Goal: Contribute content: Contribute content

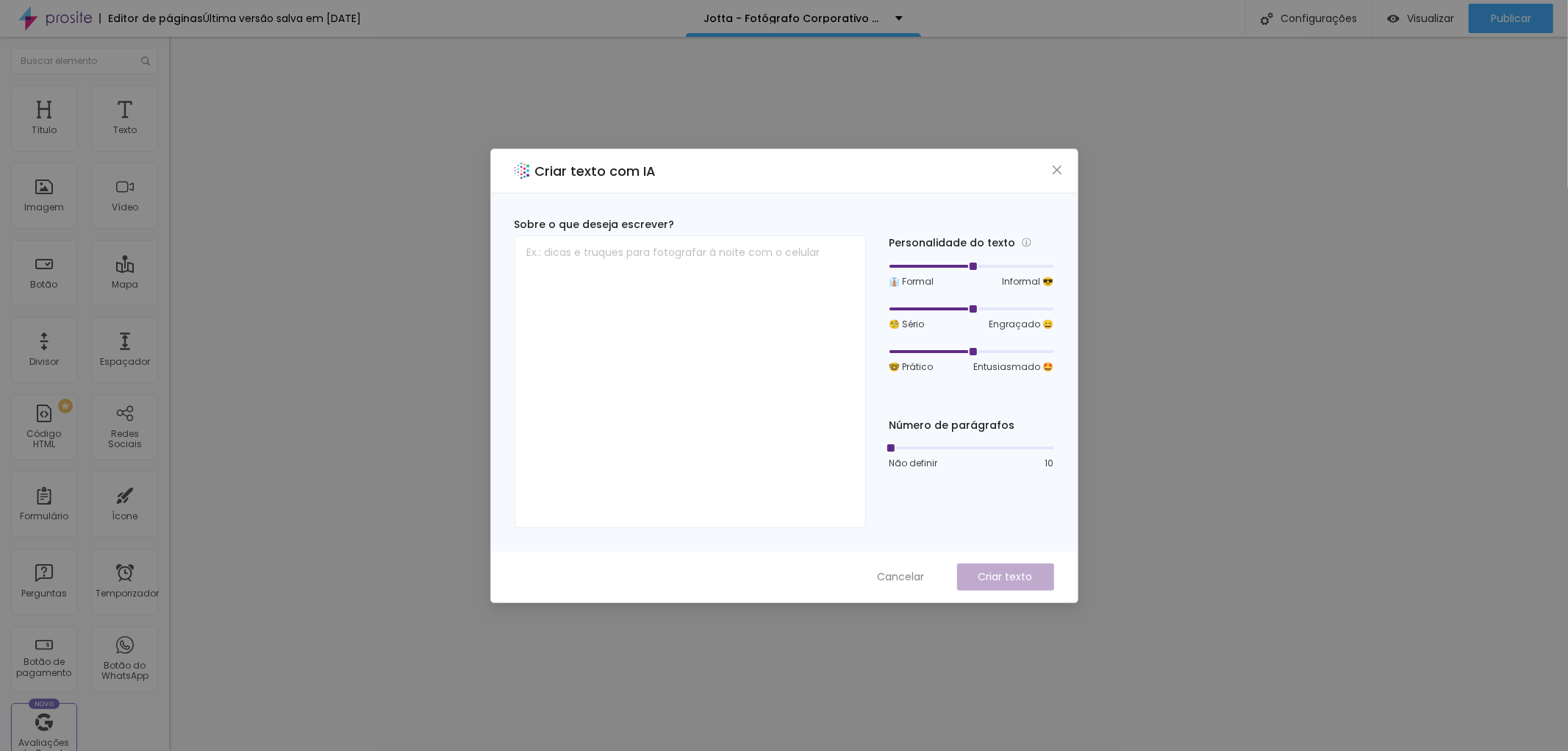
drag, startPoint x: 973, startPoint y: 262, endPoint x: 983, endPoint y: 262, distance: 10.0
click at [983, 262] on div at bounding box center [972, 265] width 165 height 8
click at [991, 265] on div at bounding box center [972, 266] width 165 height 3
click at [1055, 171] on icon "fechar" at bounding box center [1056, 169] width 8 height 8
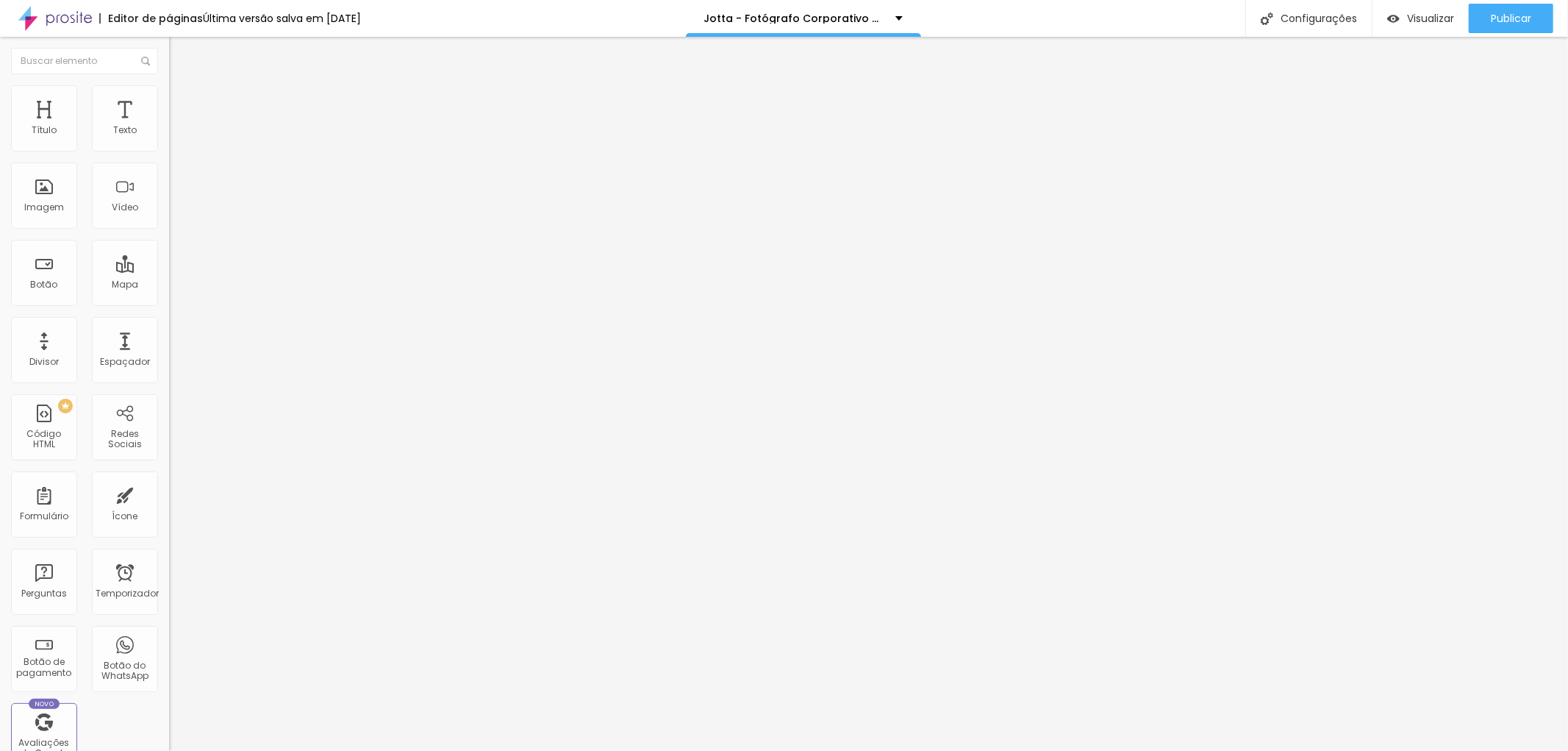
type input "45"
type input "44"
type input "43"
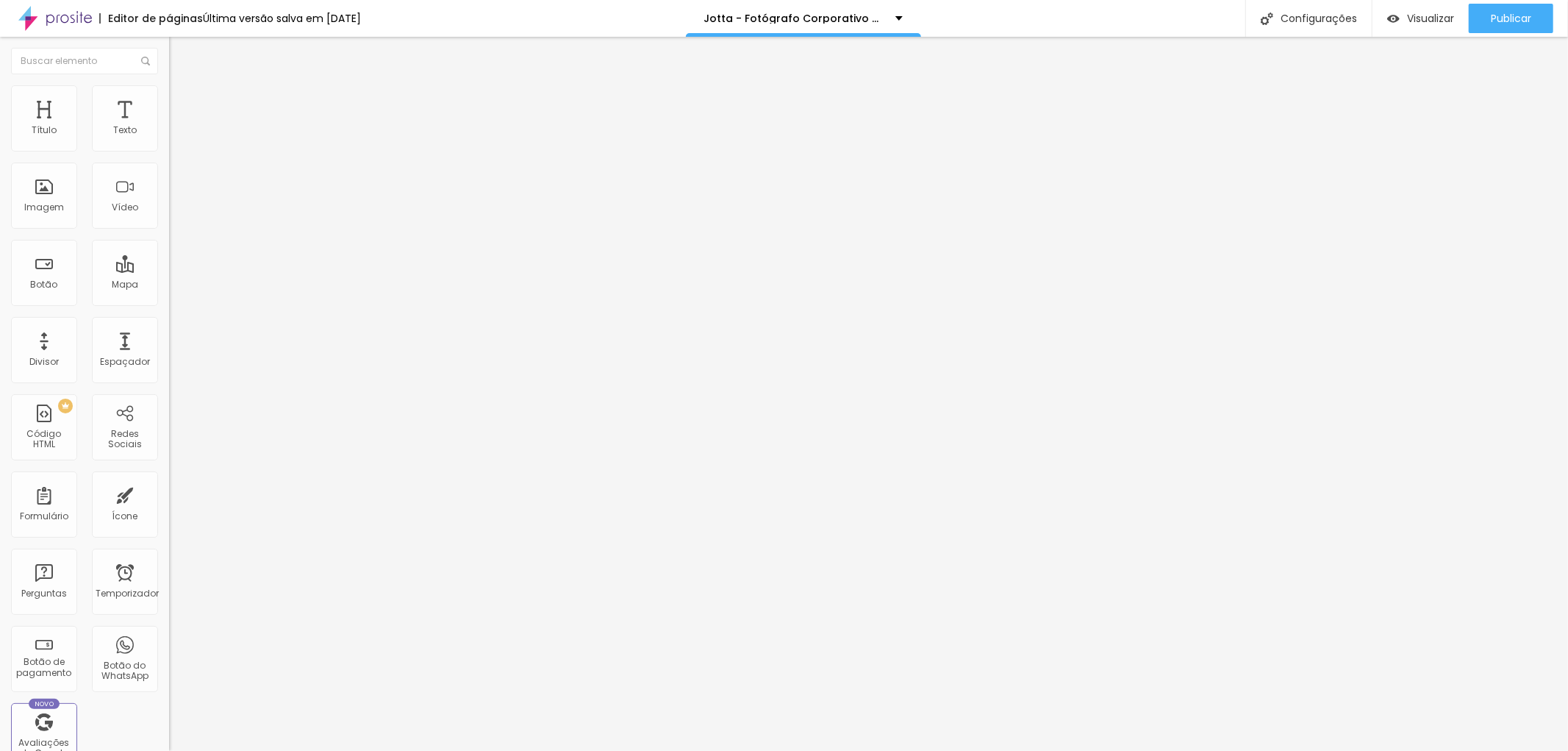
type input "43"
type input "44"
click at [169, 347] on input "range" at bounding box center [216, 352] width 95 height 12
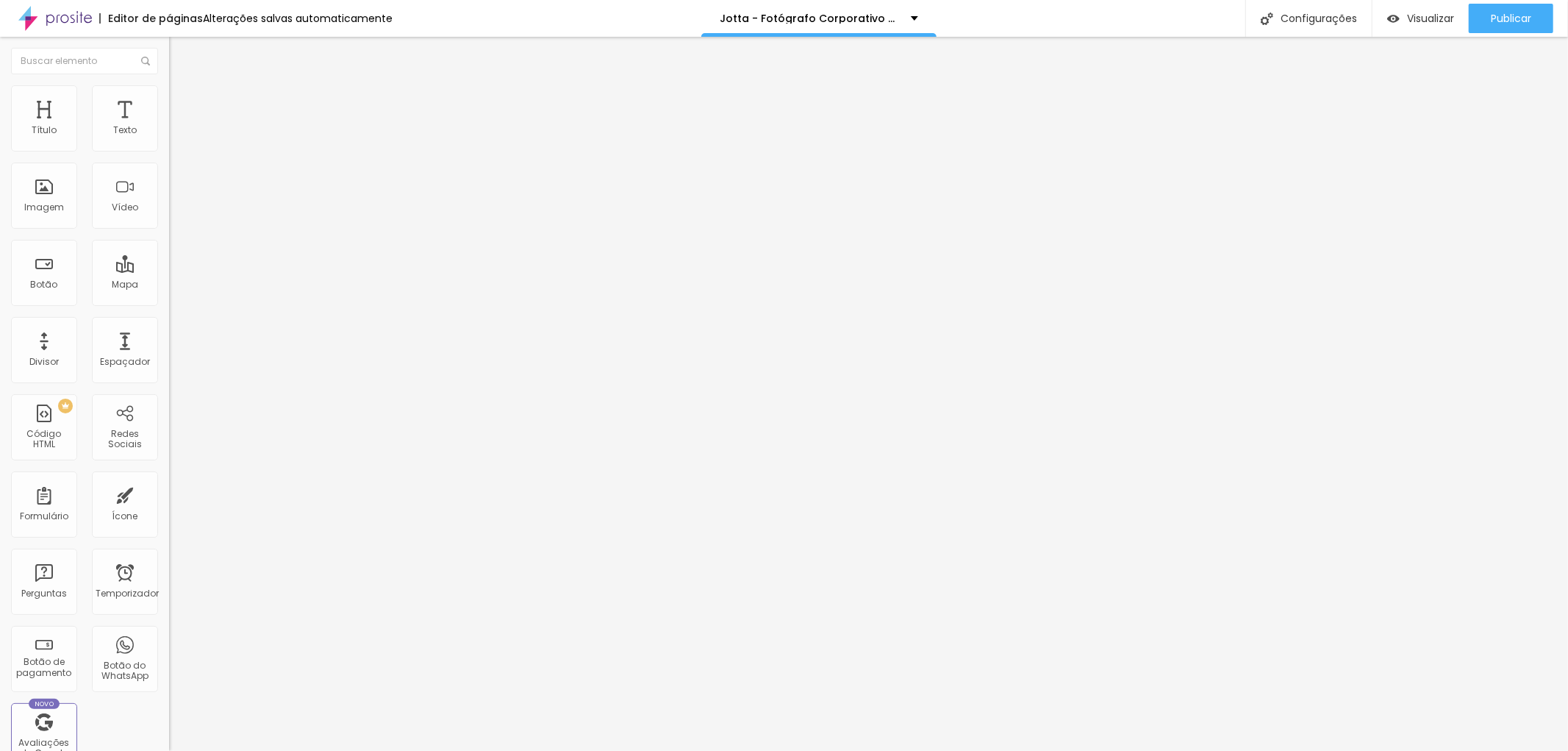
type input "1"
type input "1.1"
drag, startPoint x: 59, startPoint y: 362, endPoint x: 70, endPoint y: 362, distance: 11.0
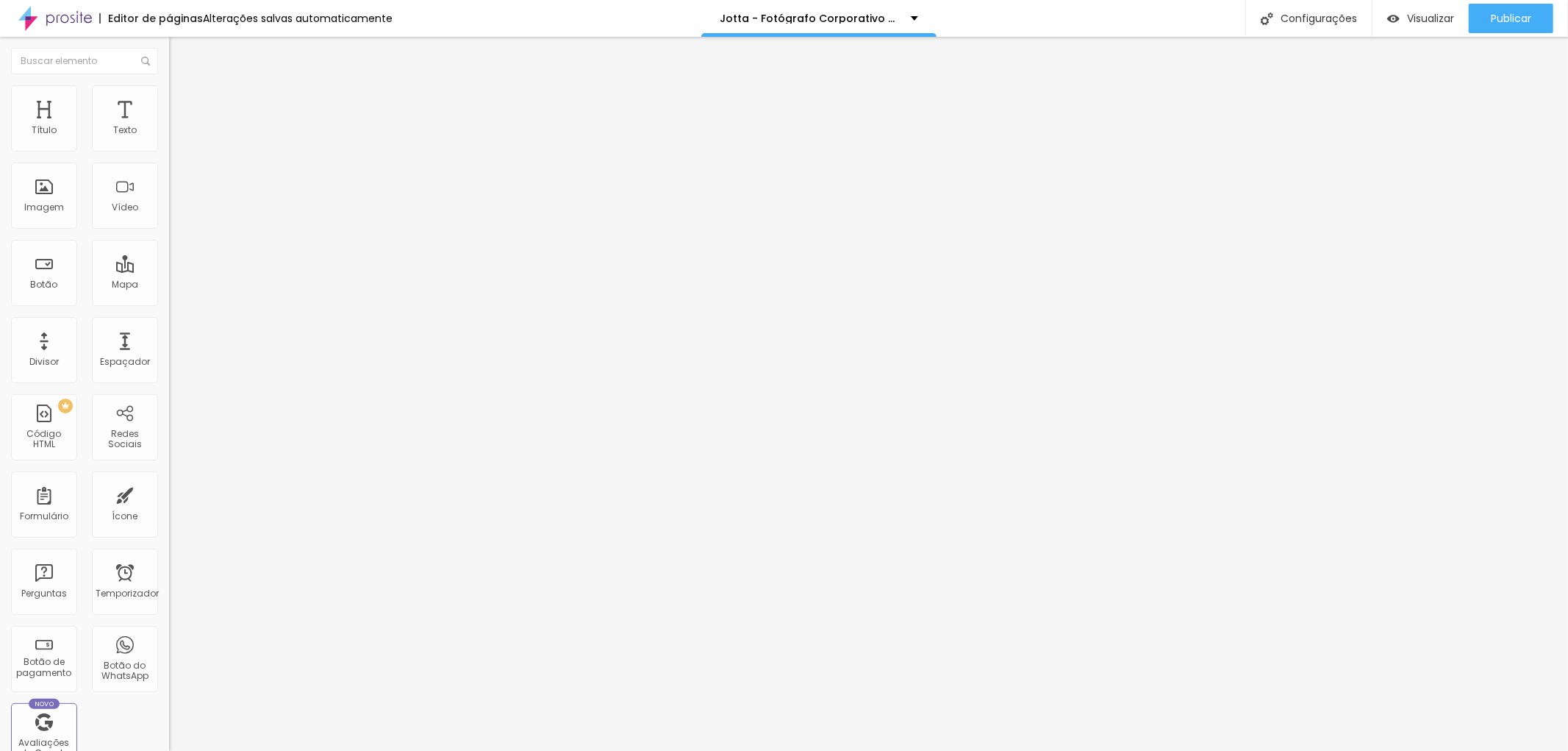
type input "1.1"
click at [169, 592] on img at bounding box center [254, 677] width 169 height 169
type input "0.1"
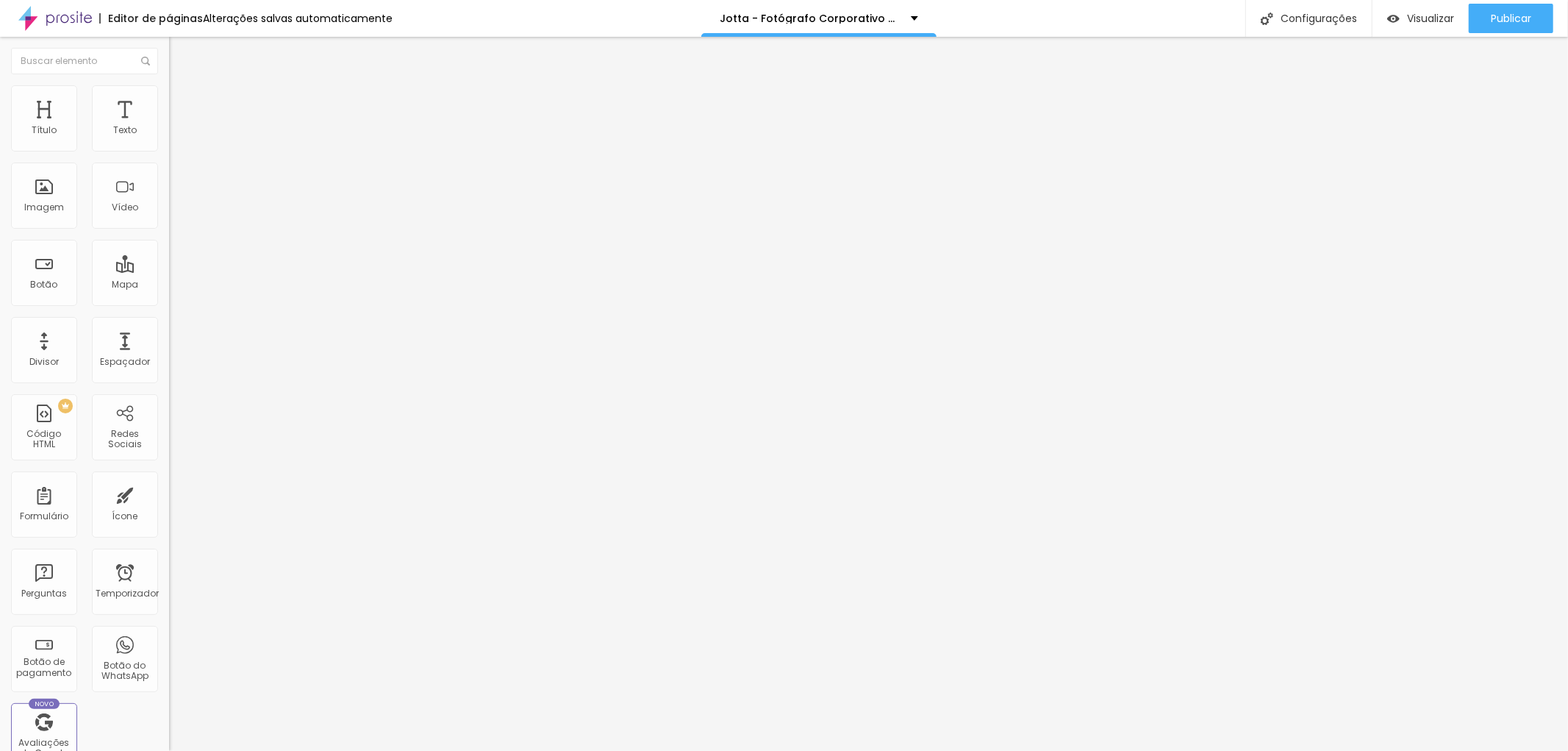
type input "0.1"
type input "0.3"
type input "0.7"
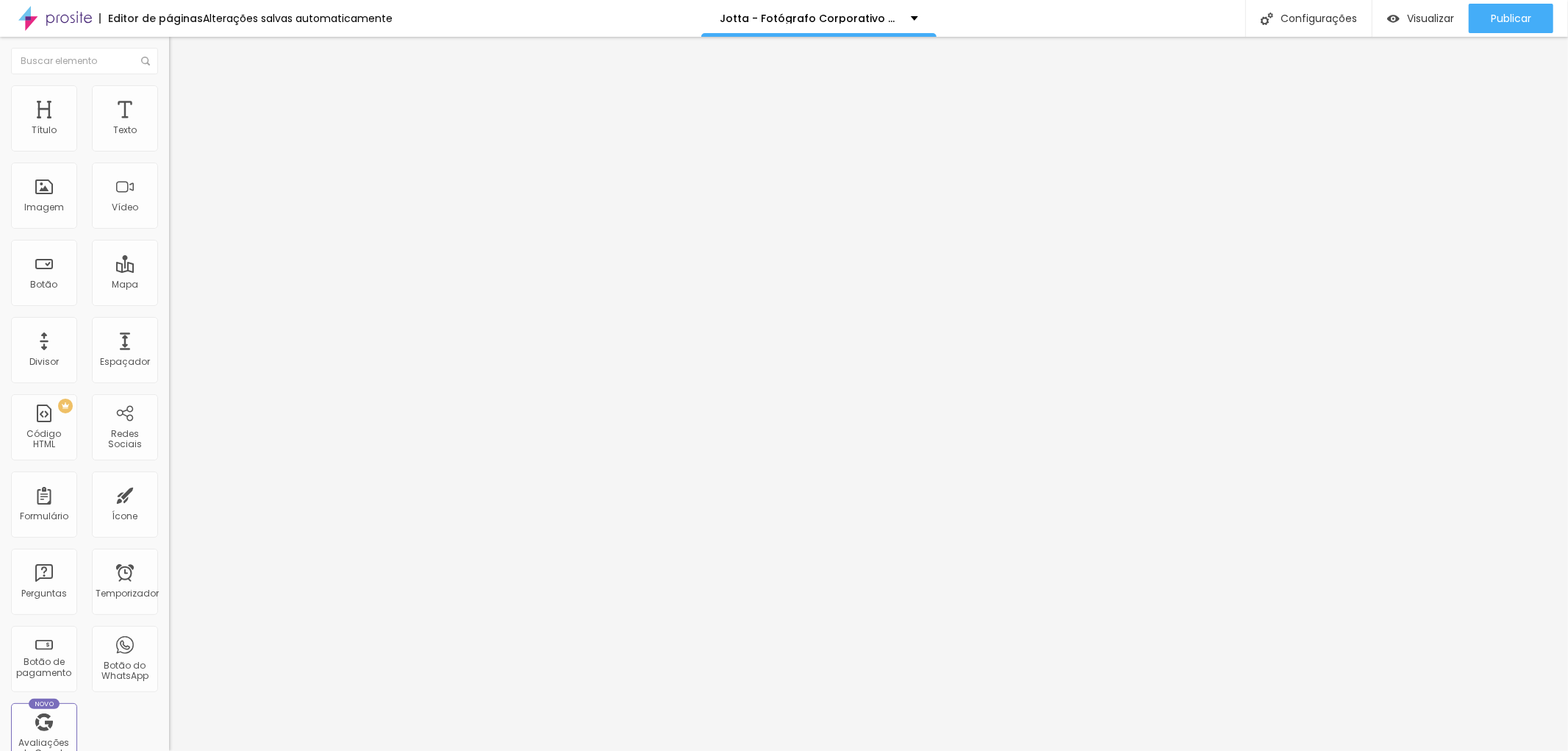
type input "0.9"
type input "1.2"
type input "1.6"
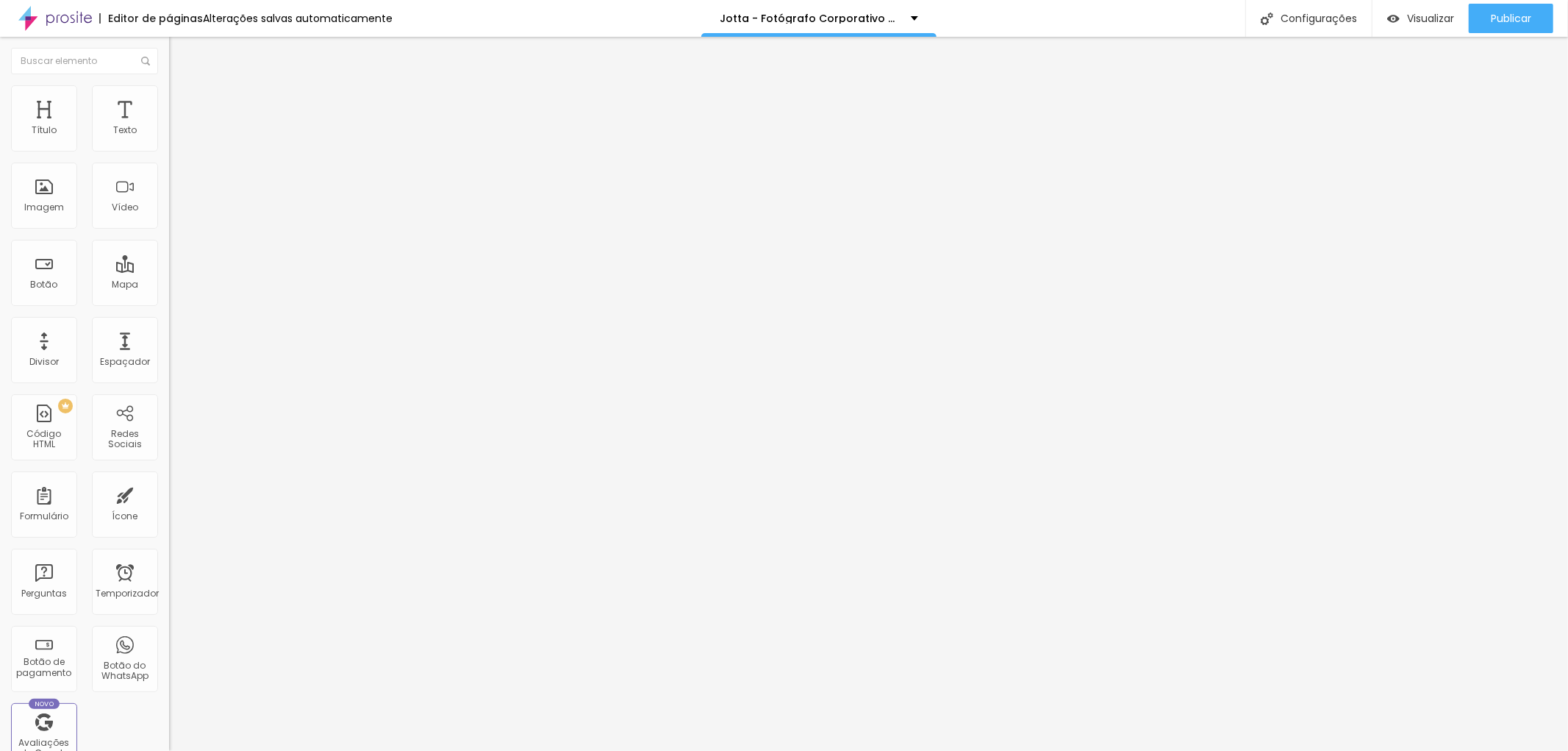
type input "1.6"
type input "1.8"
type input "2.7"
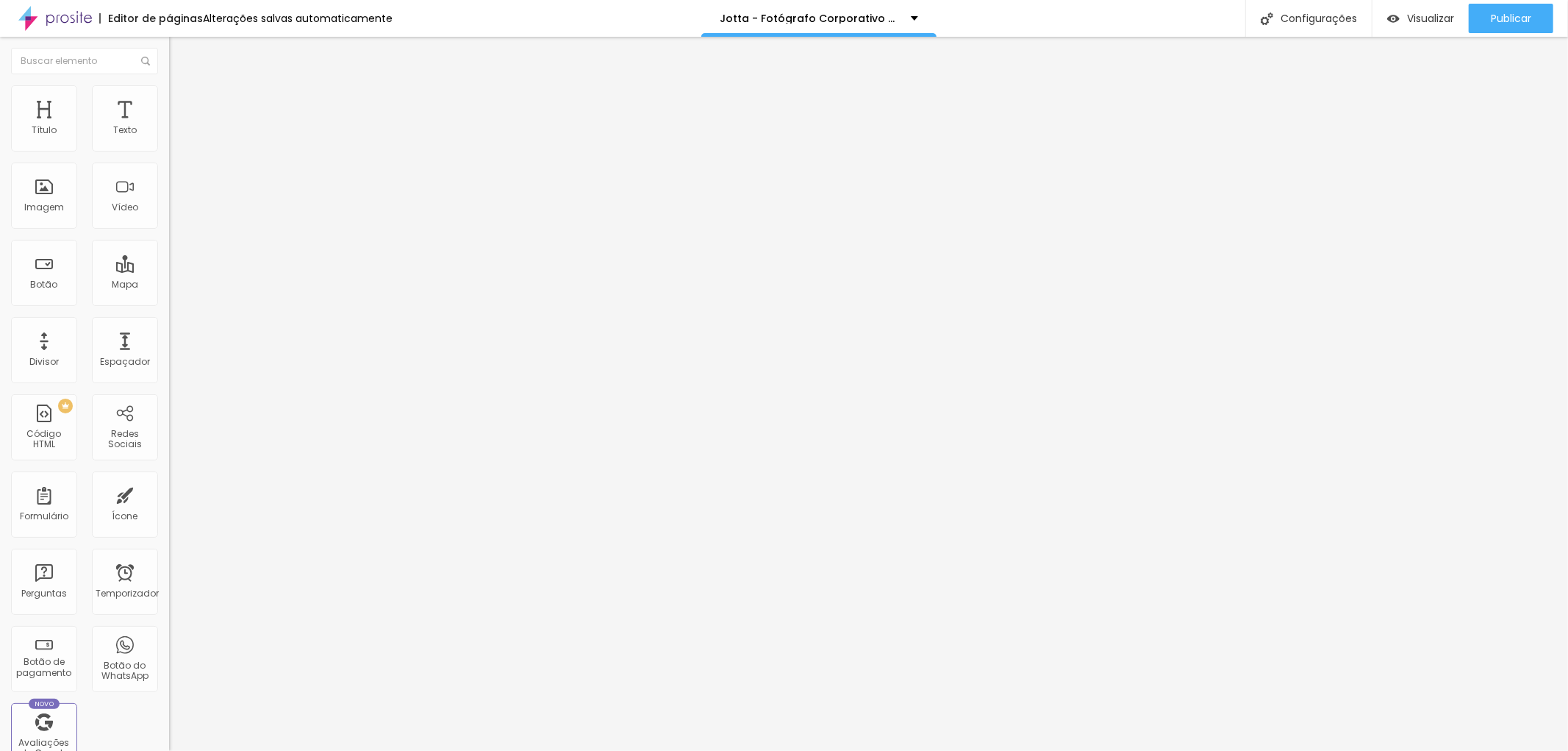
type input "3.1"
type input "2.9"
type input "2.7"
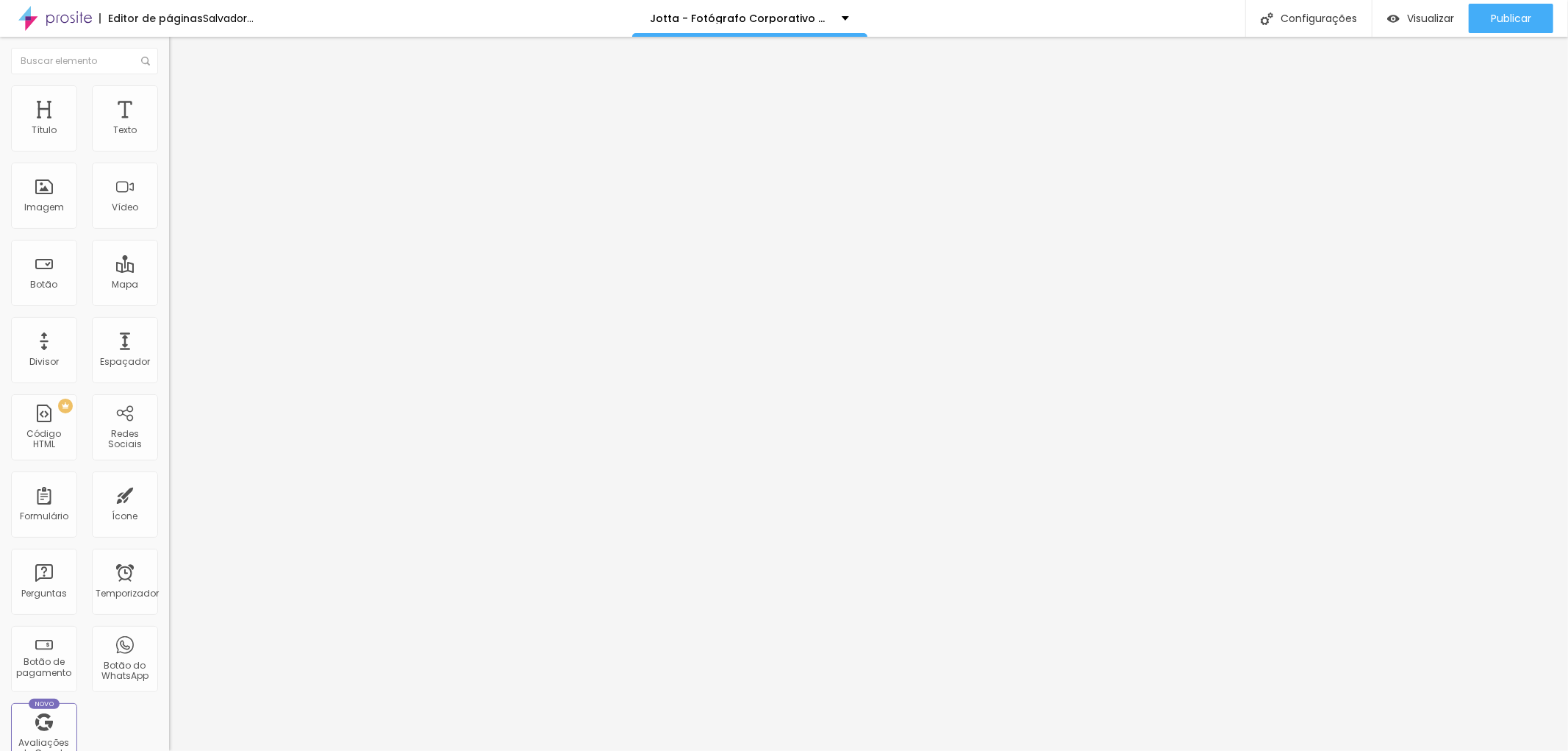
type input "2.7"
drag, startPoint x: 32, startPoint y: 340, endPoint x: 46, endPoint y: 343, distance: 14.3
type input "2.7"
click at [169, 555] on input "range" at bounding box center [216, 560] width 95 height 12
click at [169, 139] on font "Título 2" at bounding box center [193, 130] width 48 height 18
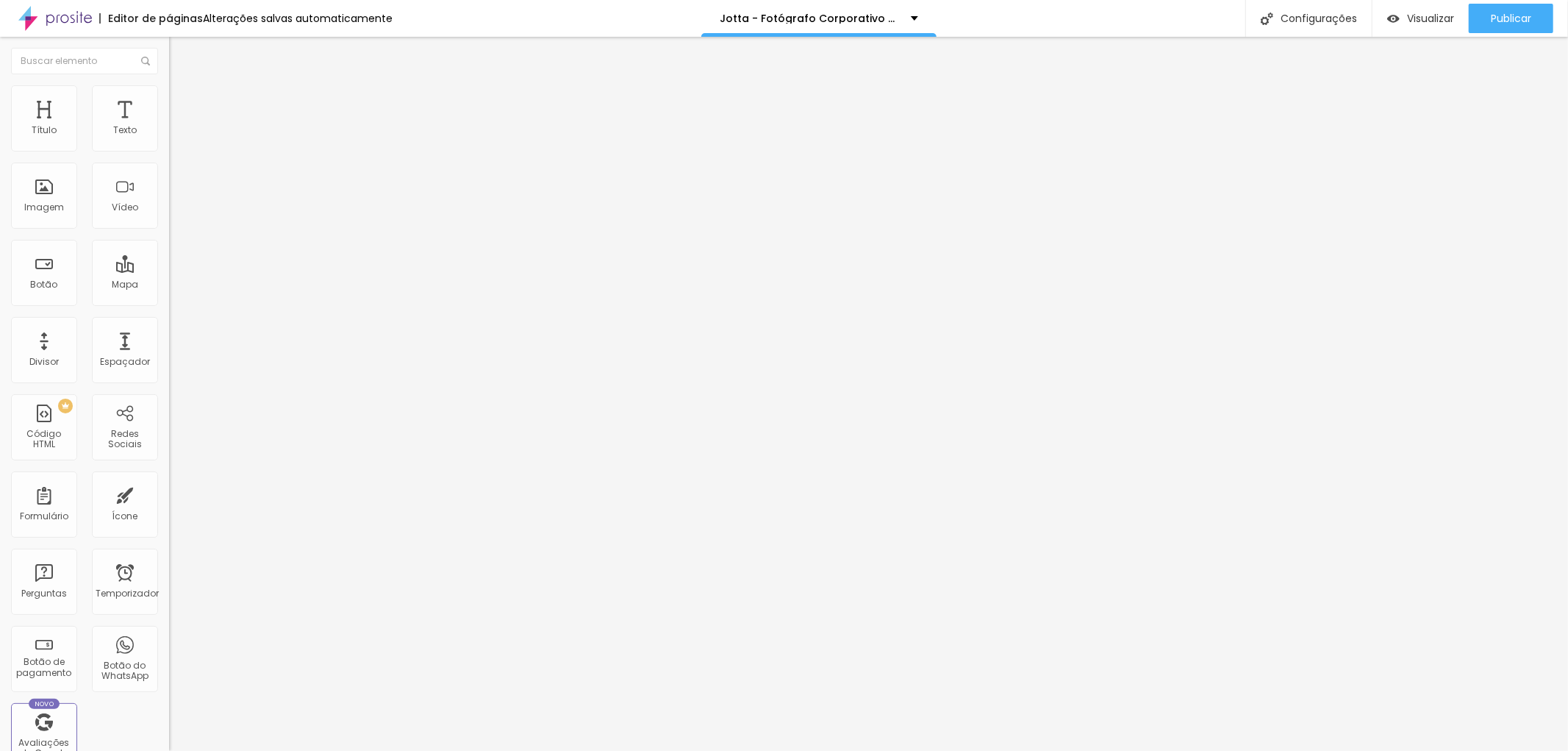
click at [182, 139] on span "Título 2" at bounding box center [205, 132] width 48 height 12
click at [169, 126] on font "Título 1" at bounding box center [194, 116] width 49 height 21
click at [121, 355] on font "Espaçador" at bounding box center [125, 362] width 50 height 12
click at [182, 101] on font "Estilo" at bounding box center [194, 95] width 23 height 12
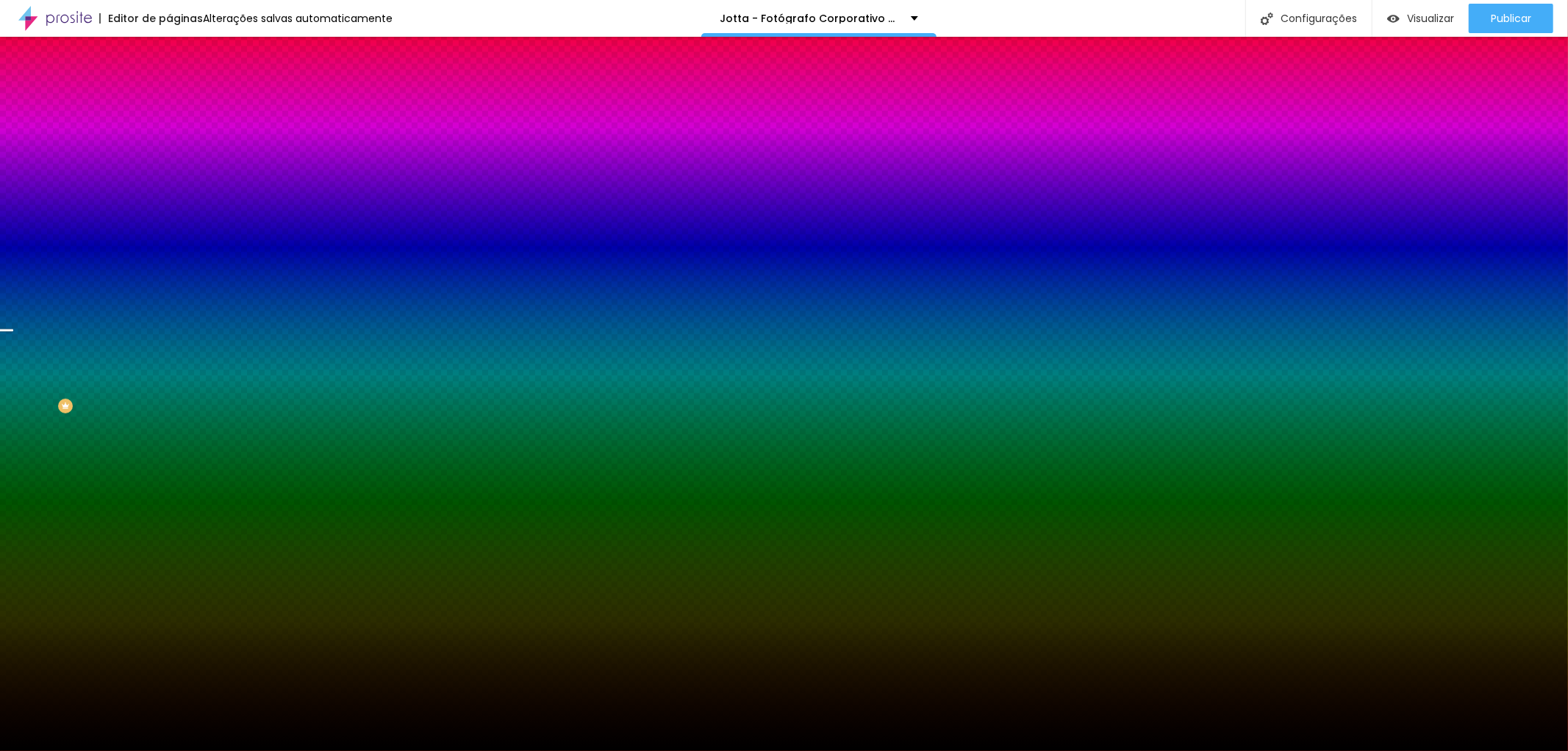
click at [169, 100] on li "Avançado" at bounding box center [254, 107] width 169 height 15
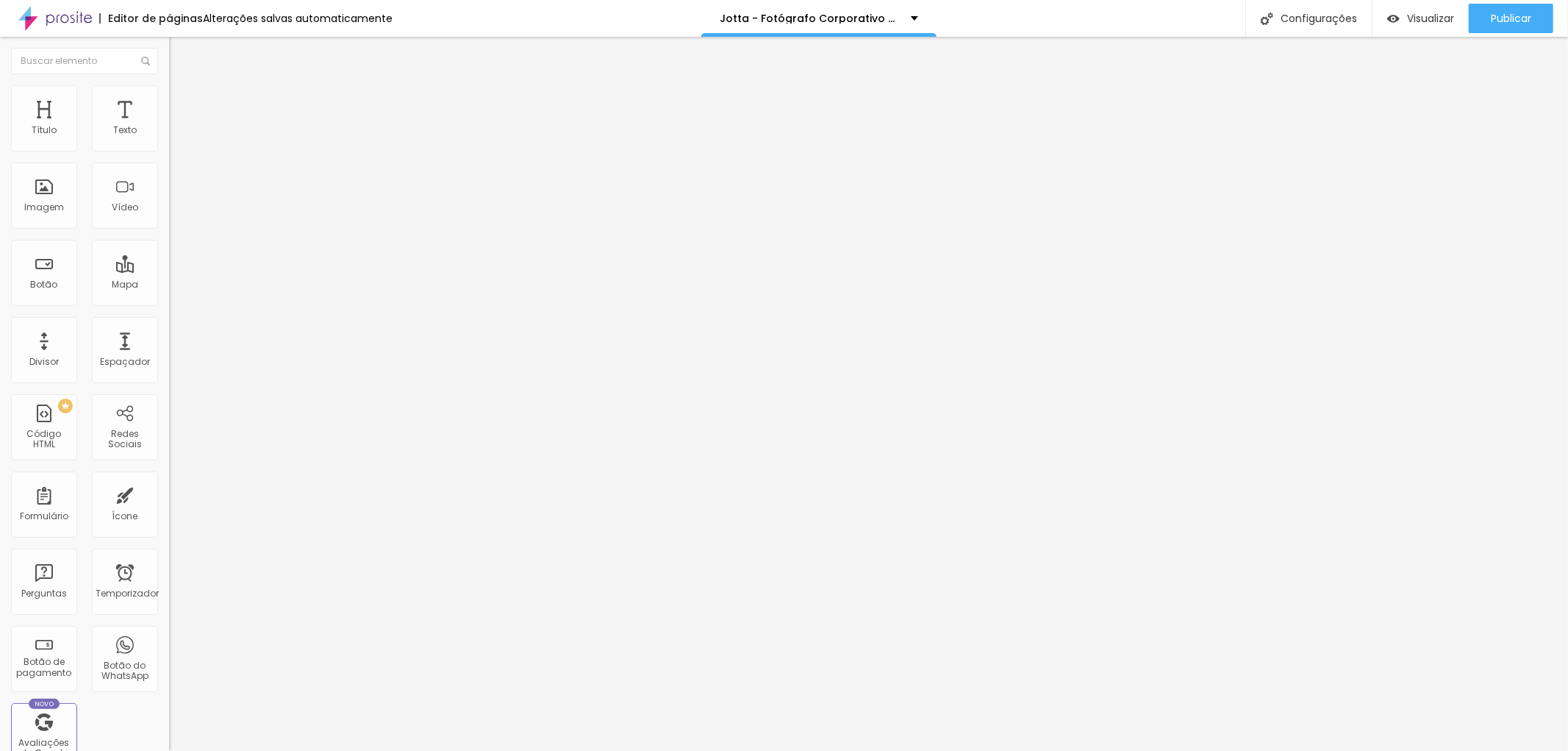
click at [182, 99] on font "Estilo" at bounding box center [194, 95] width 23 height 12
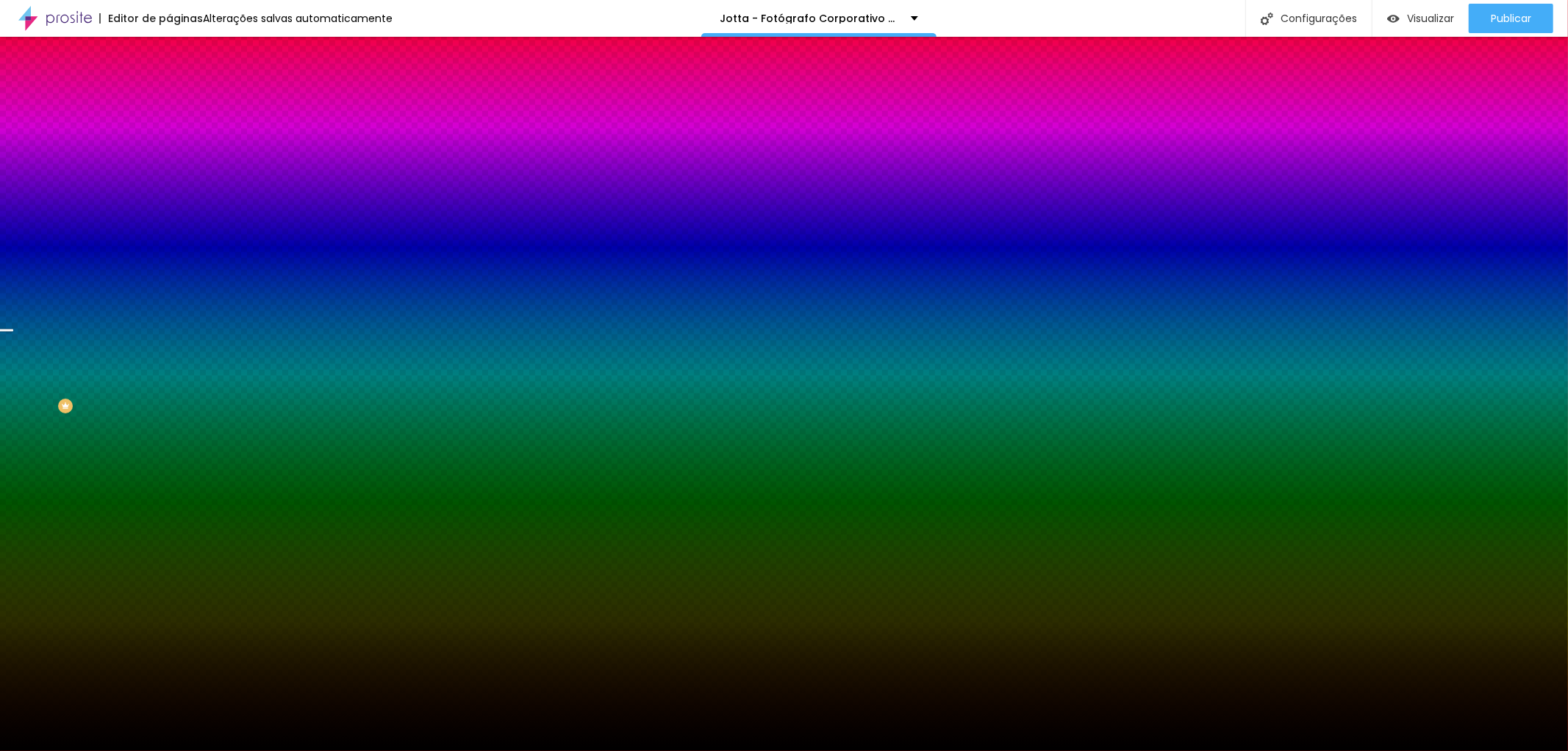
click at [169, 144] on font "Efeito da Imagem" at bounding box center [209, 138] width 81 height 12
click at [169, 134] on div "Trocar imagem" at bounding box center [254, 129] width 169 height 10
click at [169, 162] on font "Nenhum" at bounding box center [188, 155] width 38 height 12
click at [169, 174] on div "Paralaxe" at bounding box center [254, 169] width 169 height 8
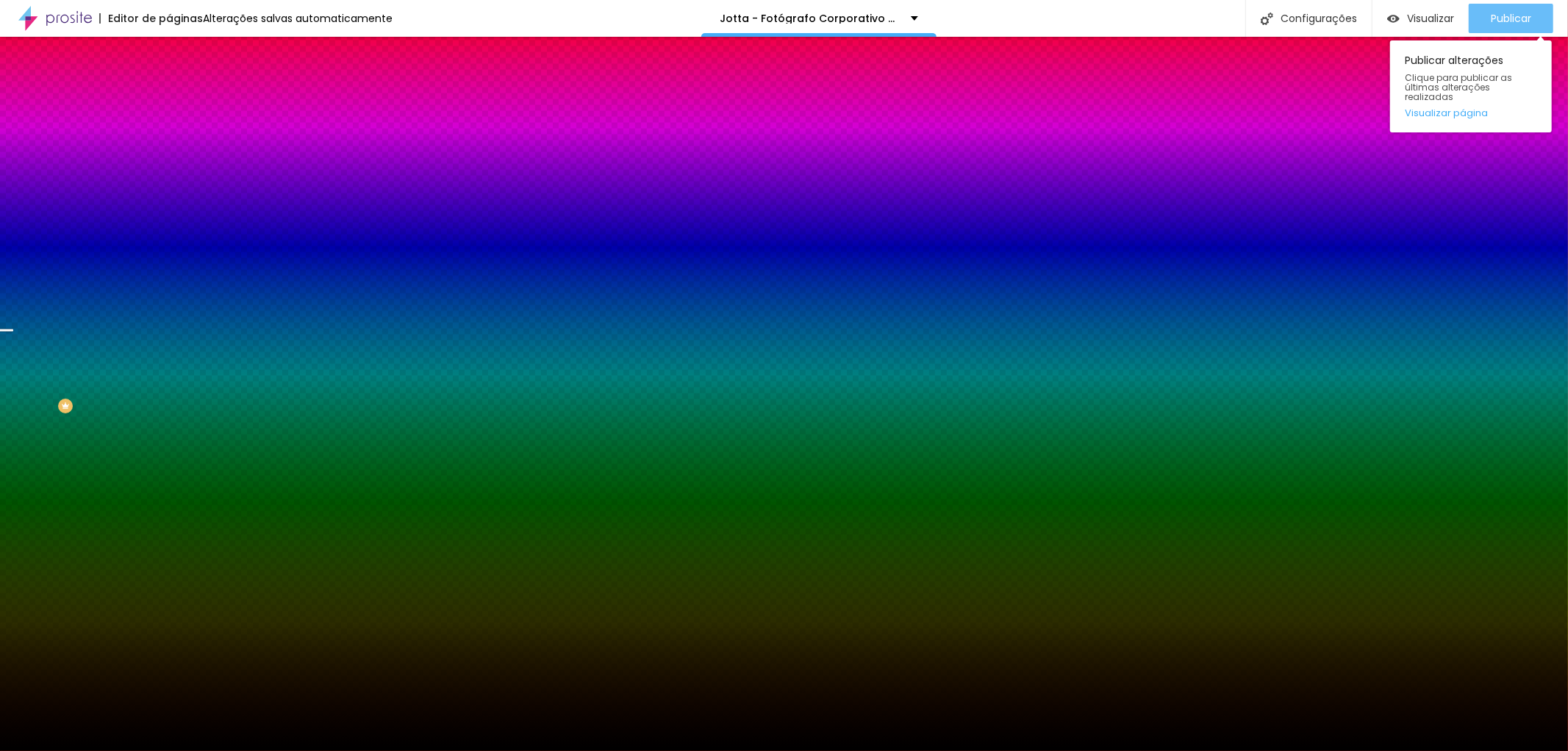
click at [1514, 11] on font "Publicar" at bounding box center [1511, 18] width 41 height 15
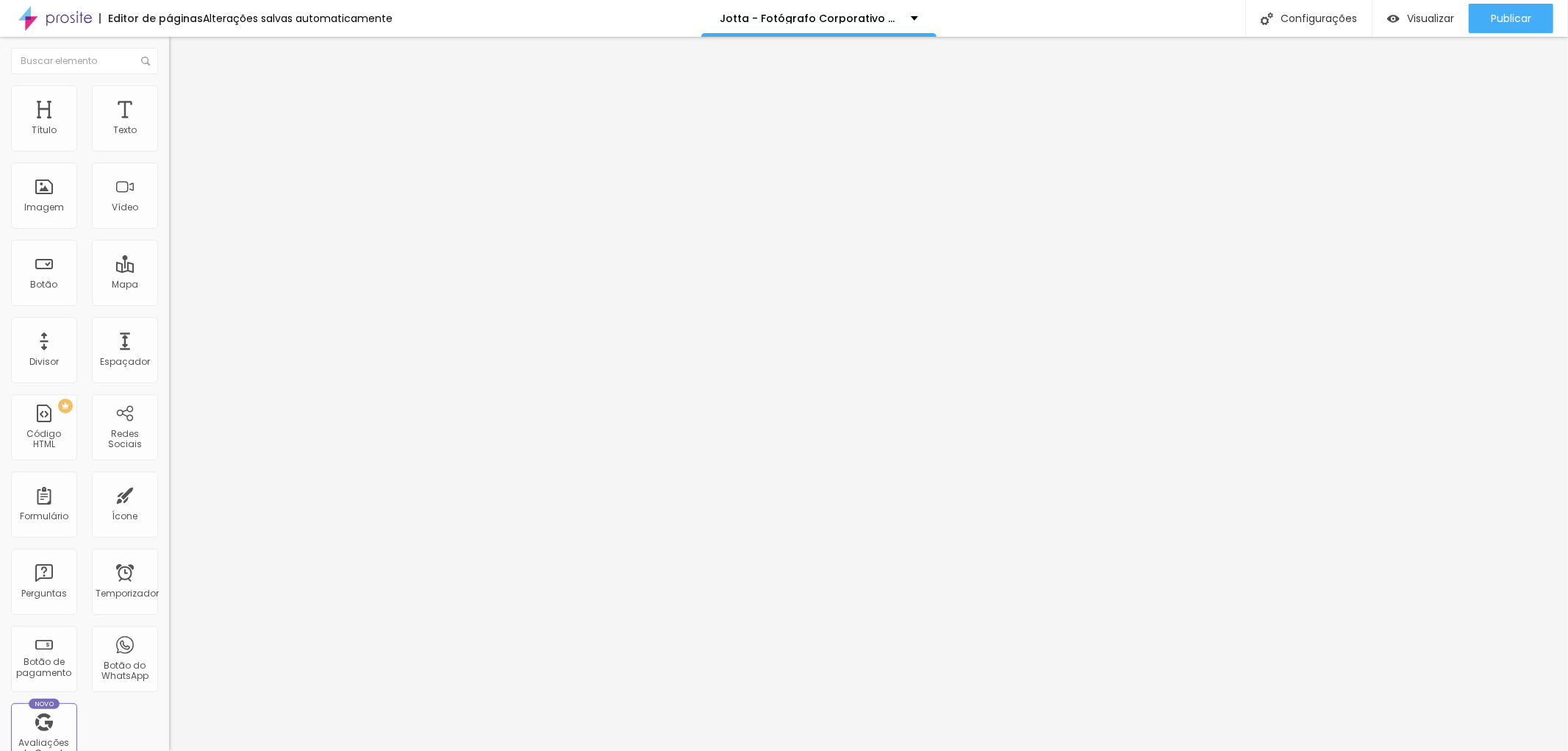
click at [169, 149] on img at bounding box center [174, 153] width 10 height 10
click at [175, 562] on font "+ Adicionar Ícone" at bounding box center [215, 568] width 81 height 12
click at [169, 297] on div "Instagram" at bounding box center [254, 301] width 169 height 8
click at [169, 315] on div "TikTok" at bounding box center [254, 402] width 169 height 176
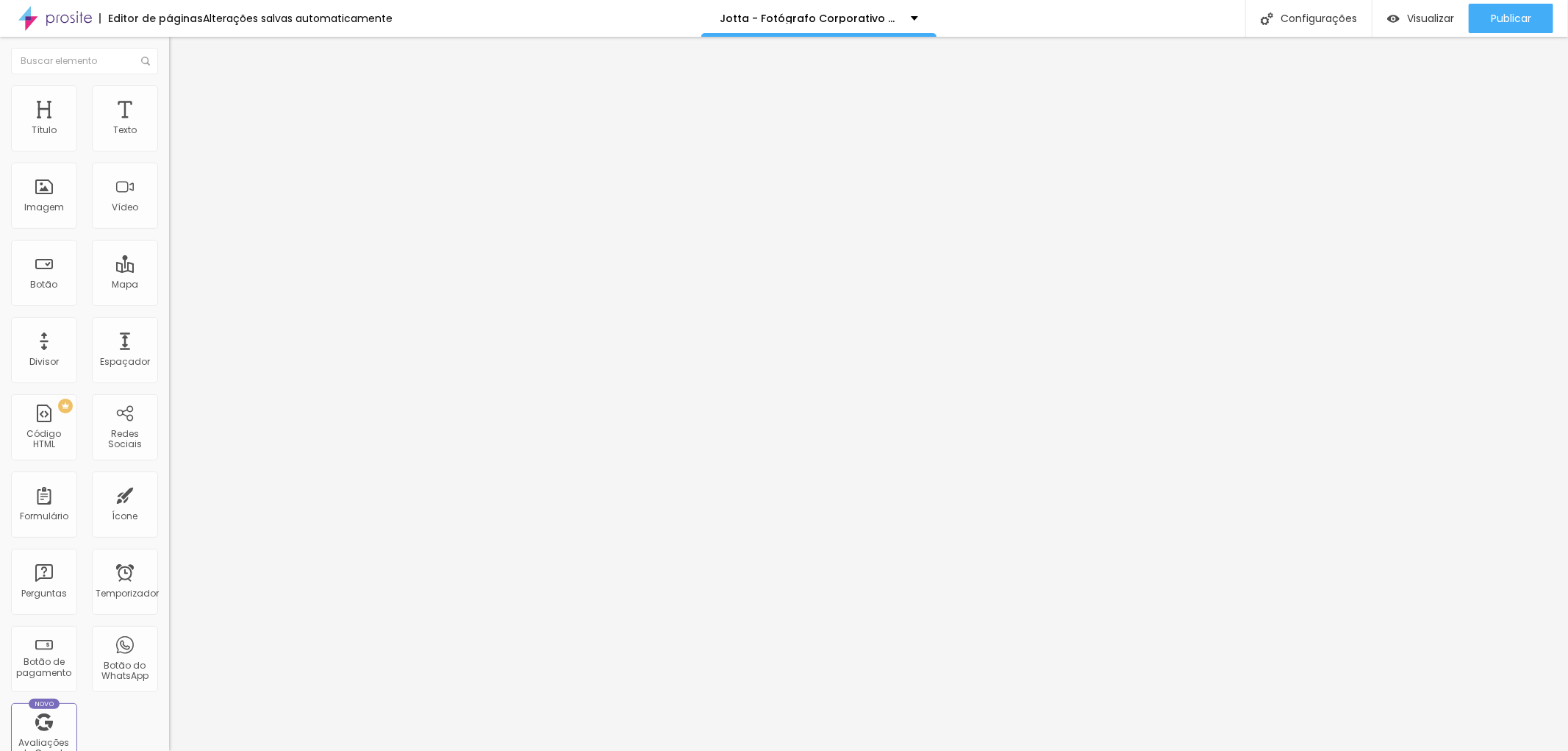
click at [169, 315] on div "TikTok" at bounding box center [254, 402] width 169 height 176
click at [177, 322] on img at bounding box center [253, 398] width 153 height 153
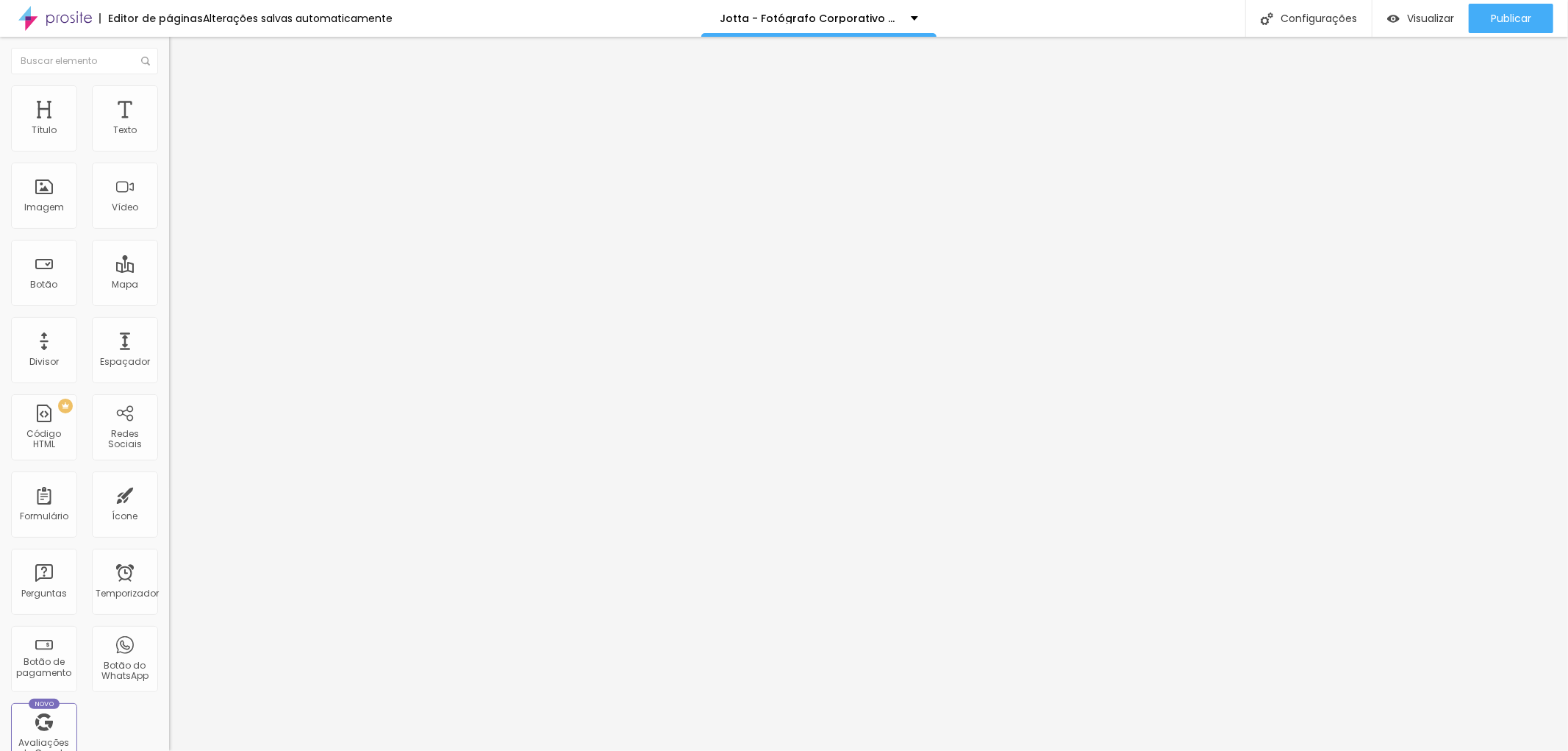
click at [169, 500] on input "https://" at bounding box center [257, 507] width 176 height 15
type input "[URL][DOMAIN_NAME]"
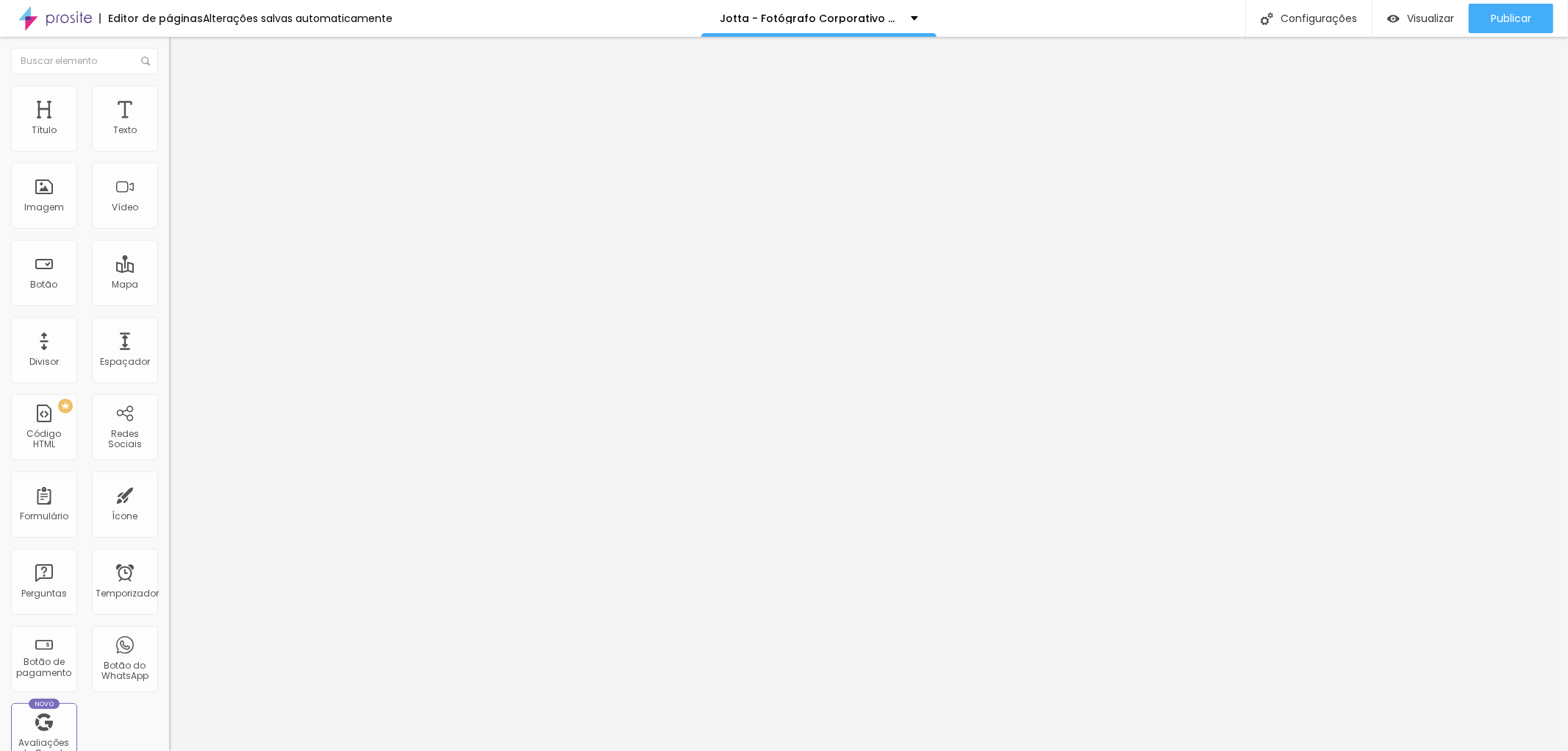
click at [169, 295] on font "Instagram" at bounding box center [193, 301] width 48 height 12
click at [169, 315] on div "TikTok" at bounding box center [254, 402] width 169 height 176
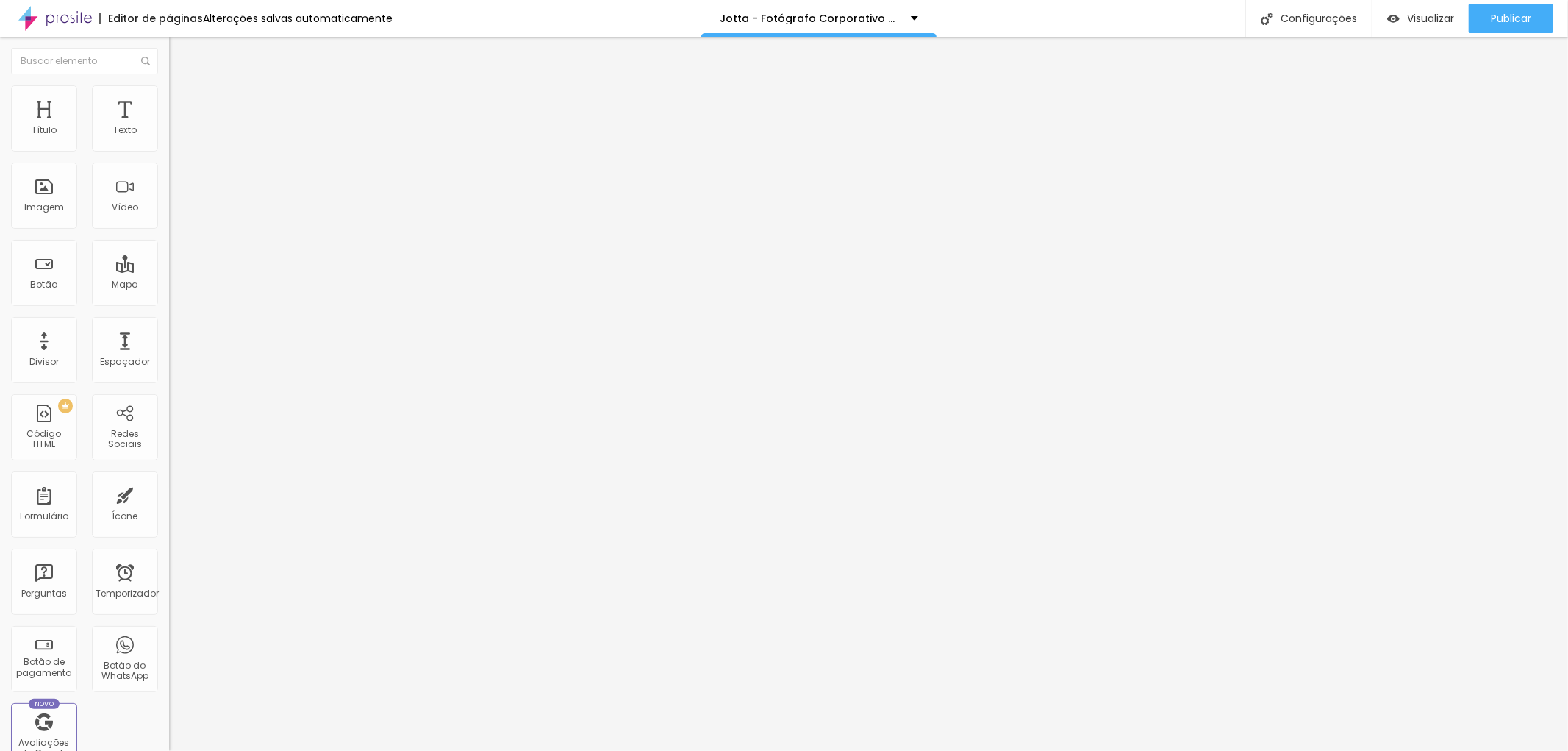
drag, startPoint x: 126, startPoint y: 234, endPoint x: 142, endPoint y: 235, distance: 16.0
click at [169, 500] on input "[URL][DOMAIN_NAME]" at bounding box center [257, 507] width 176 height 15
click at [169, 423] on div "Editar nulo Conteúdo Estilo Avançado Instagram Rede social TikTok Endereço URL …" at bounding box center [254, 394] width 169 height 714
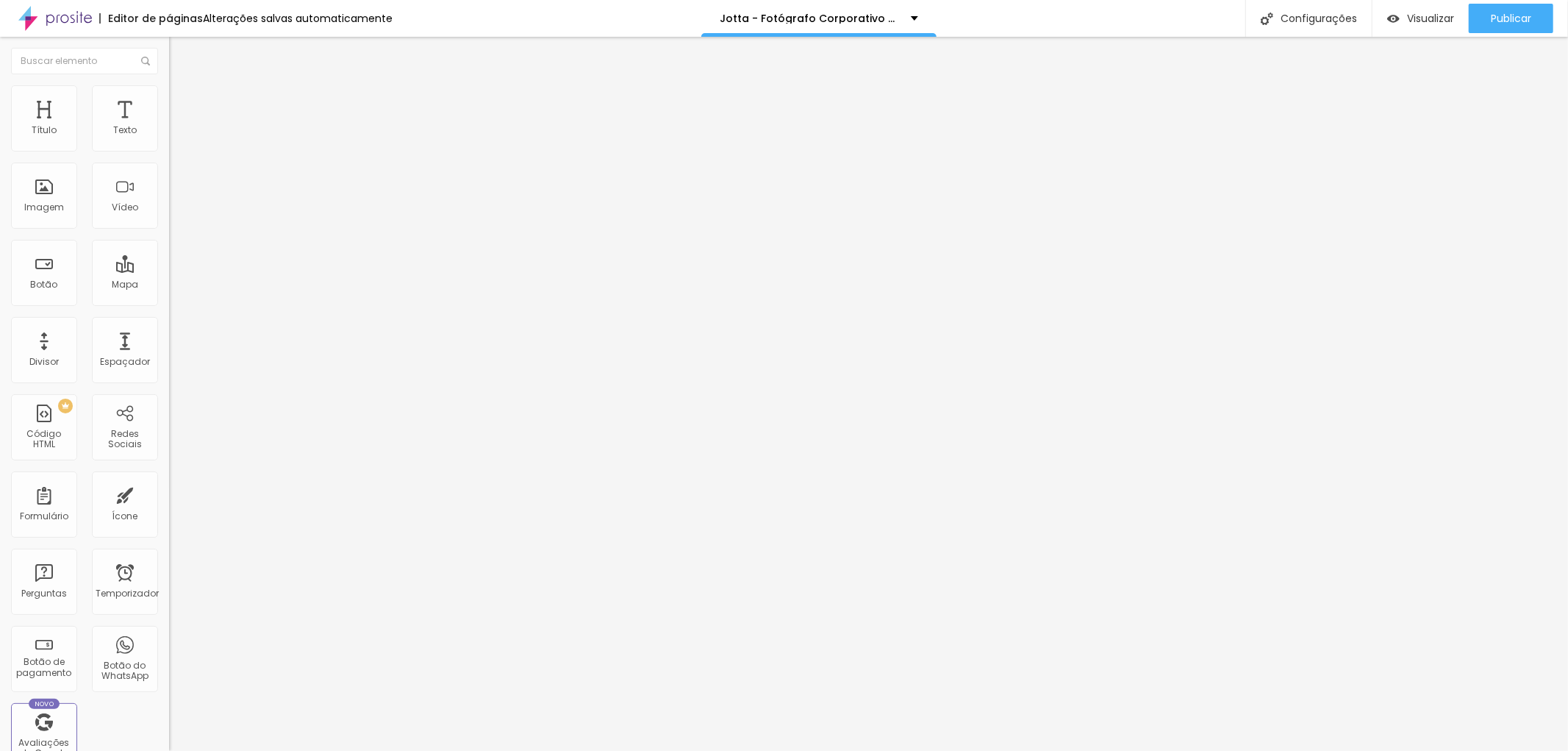
click at [169, 741] on font "Facebook" at bounding box center [191, 747] width 44 height 12
click at [169, 295] on font "Instagram" at bounding box center [193, 301] width 48 height 12
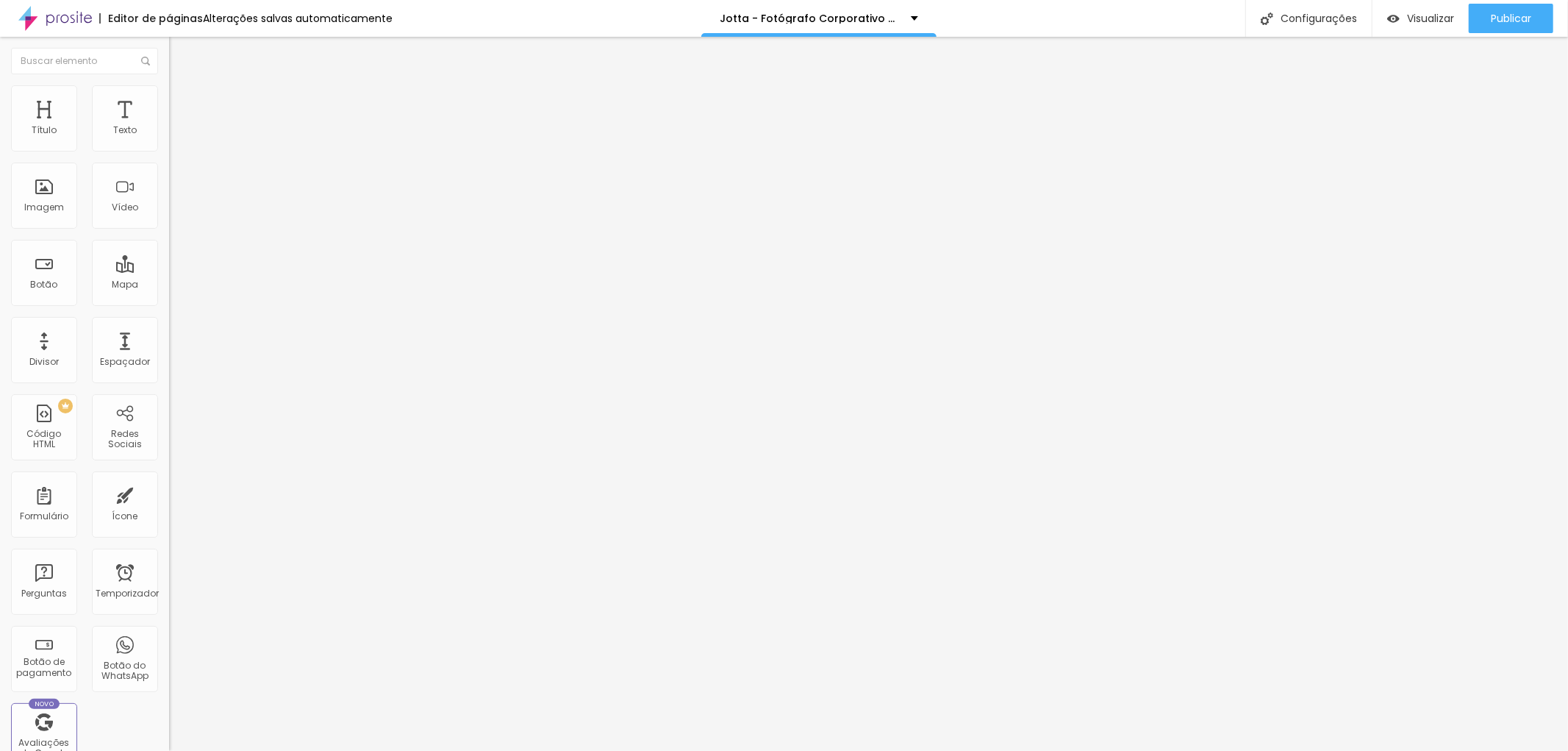
paste input "[URL][DOMAIN_NAME]"
type input "https://[URL][DOMAIN_NAME]"
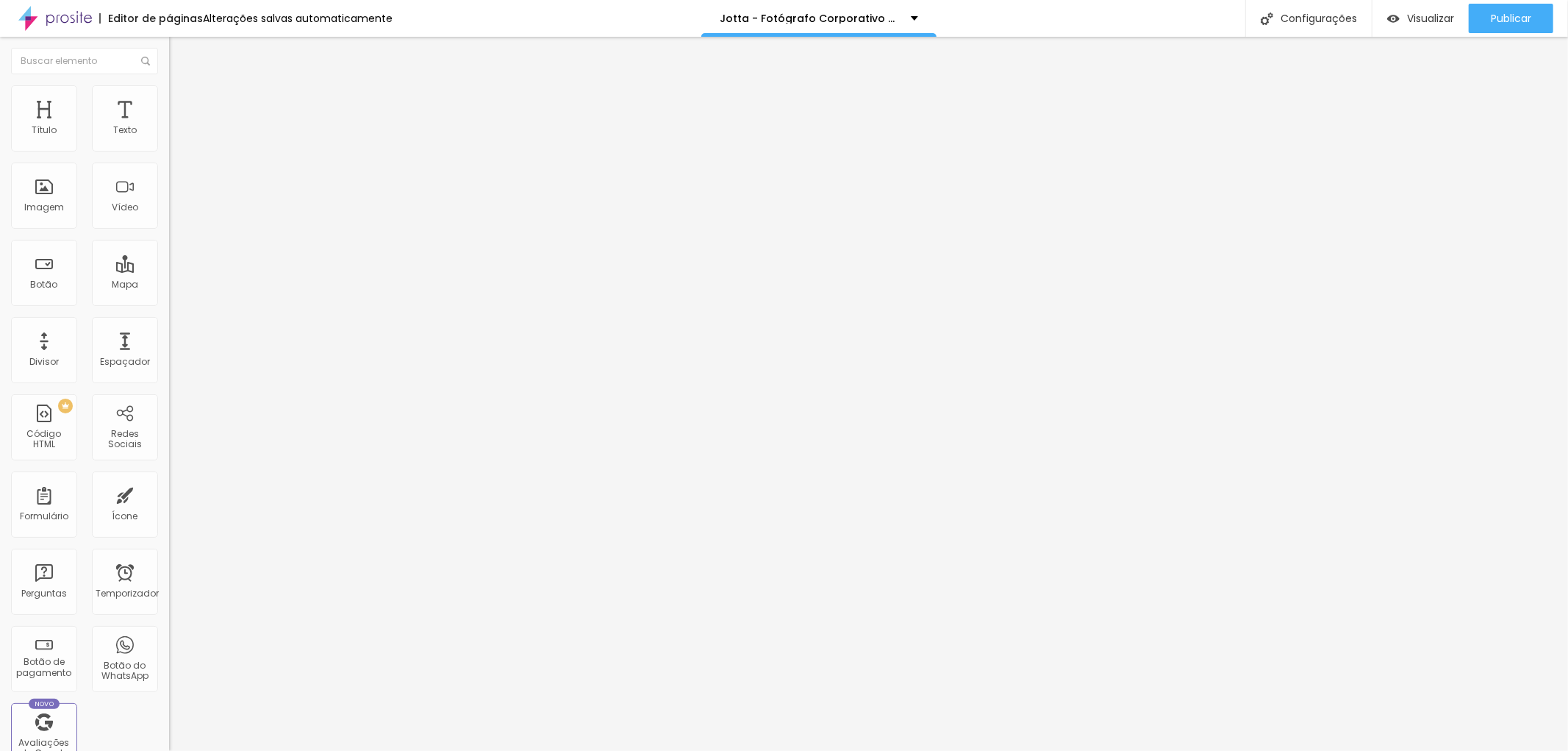
click at [169, 750] on img at bounding box center [174, 756] width 10 height 10
type input "https://[URL][DOMAIN_NAME]"
click at [169, 741] on font "Facebook" at bounding box center [191, 747] width 44 height 12
click at [169, 383] on div "Editar nulo Conteúdo Estilo Avançado Instagram Rede social TikTok Endereço URL …" at bounding box center [254, 394] width 169 height 714
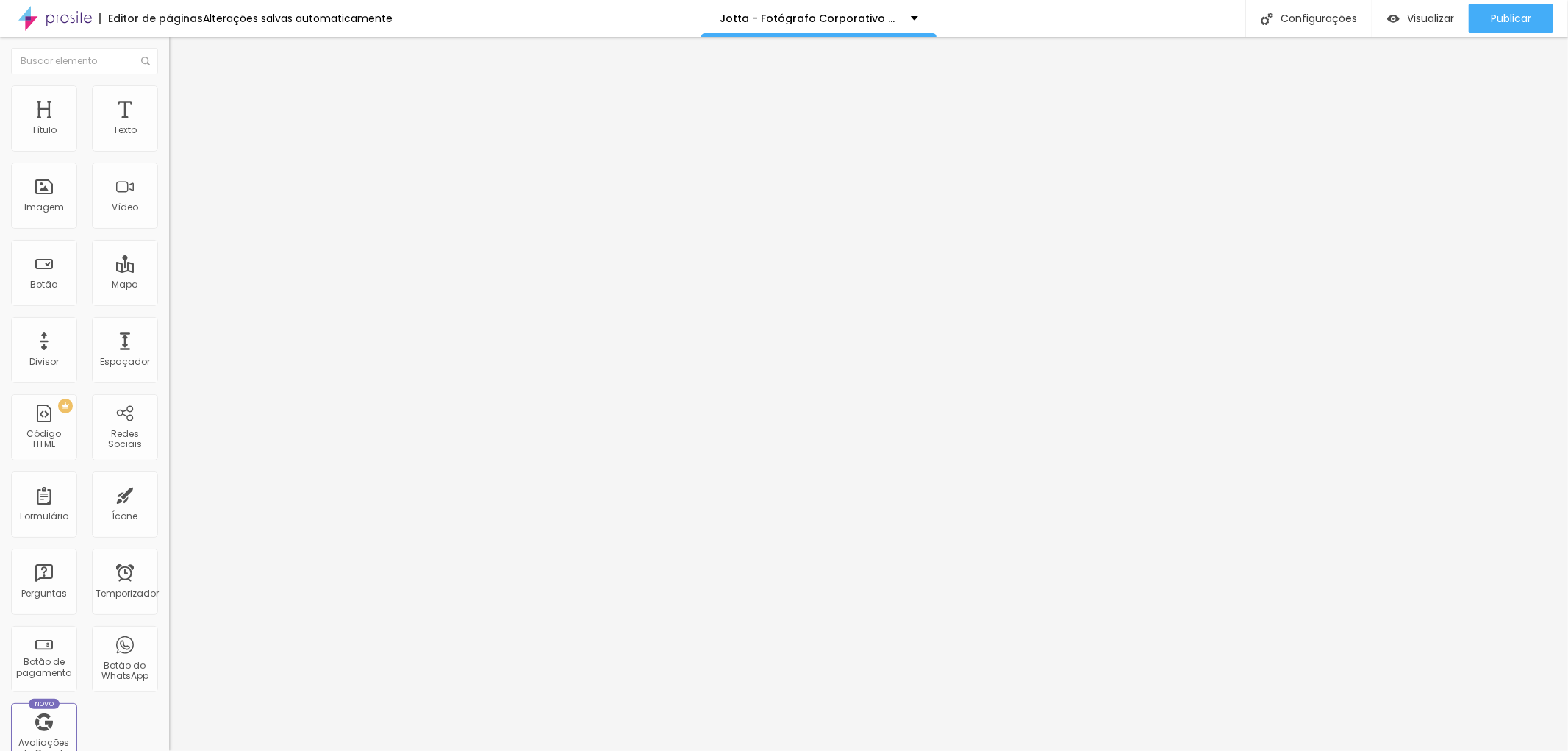
click at [169, 100] on img at bounding box center [175, 106] width 13 height 13
type input "10"
type input "5"
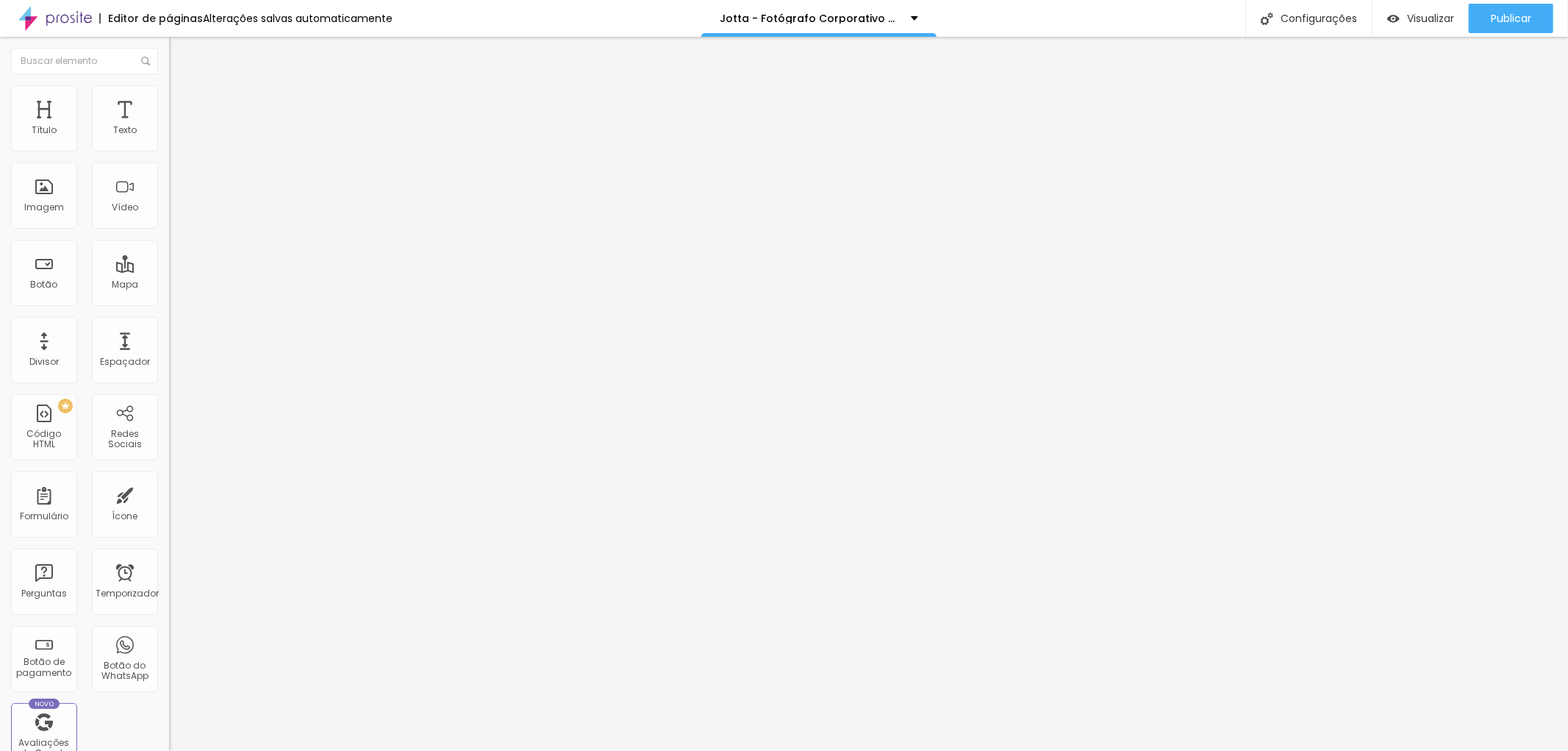
type input "0"
type input "5"
click at [169, 285] on input "range" at bounding box center [216, 291] width 95 height 12
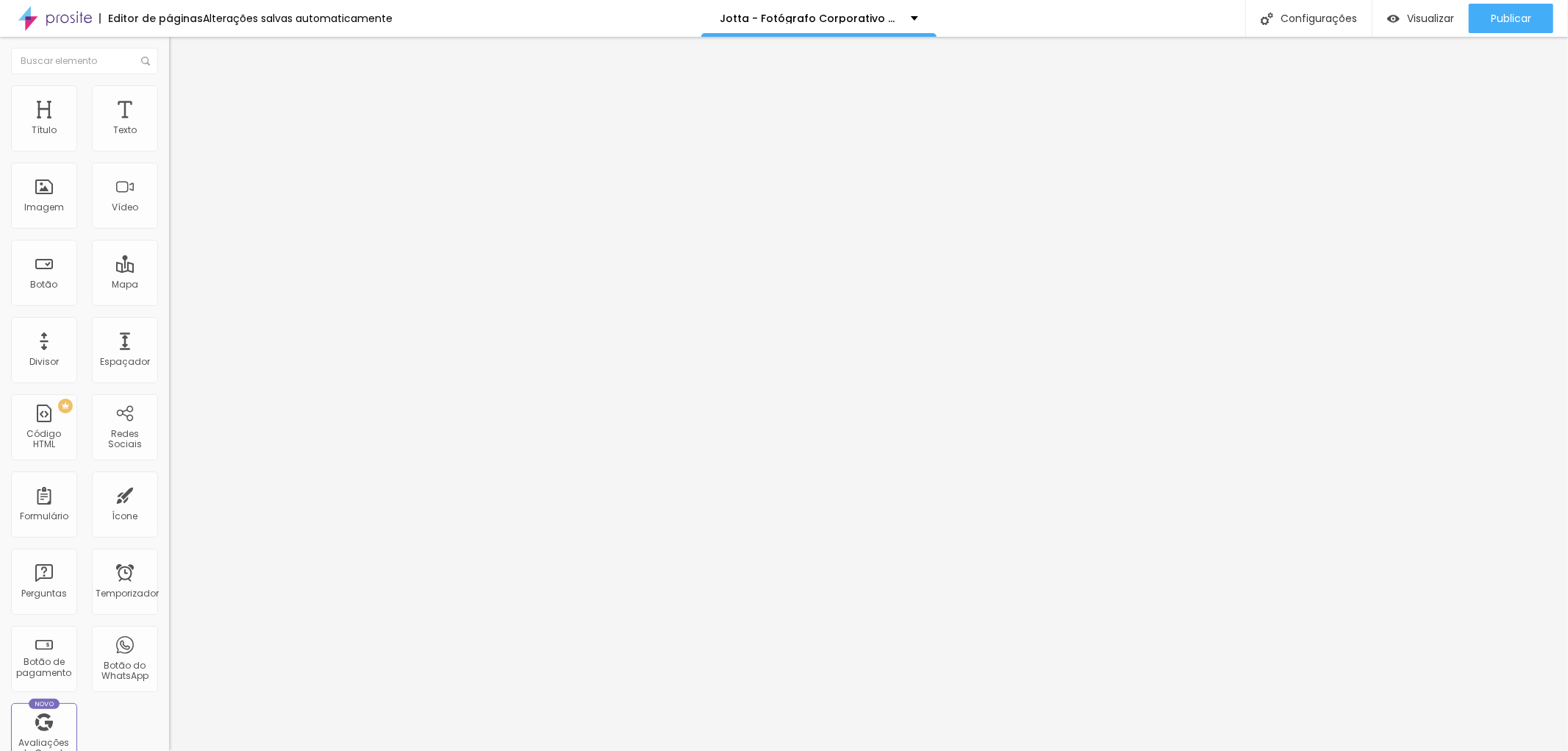
type input "64"
type input "140"
type input "163"
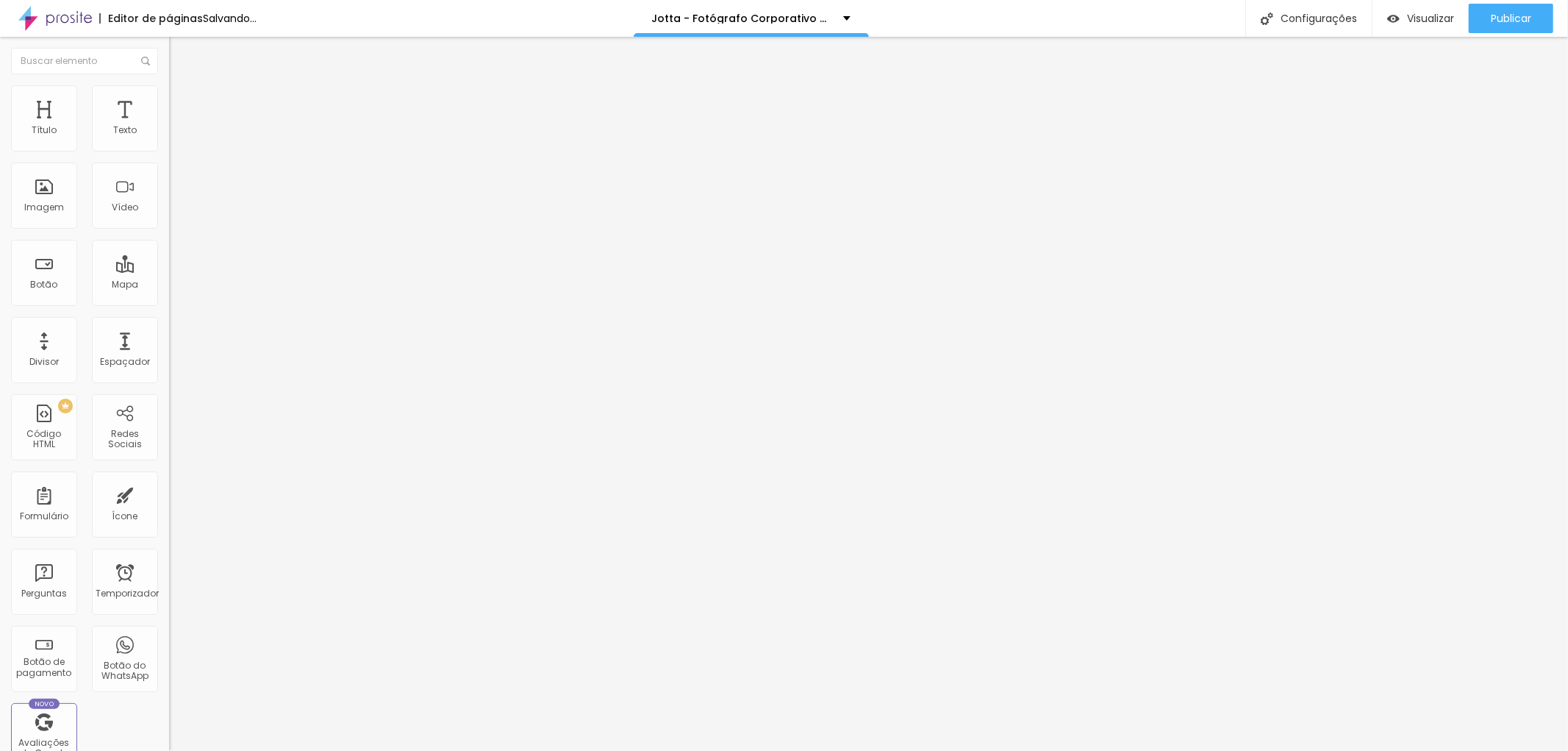
type input "163"
type input "169"
type input "151"
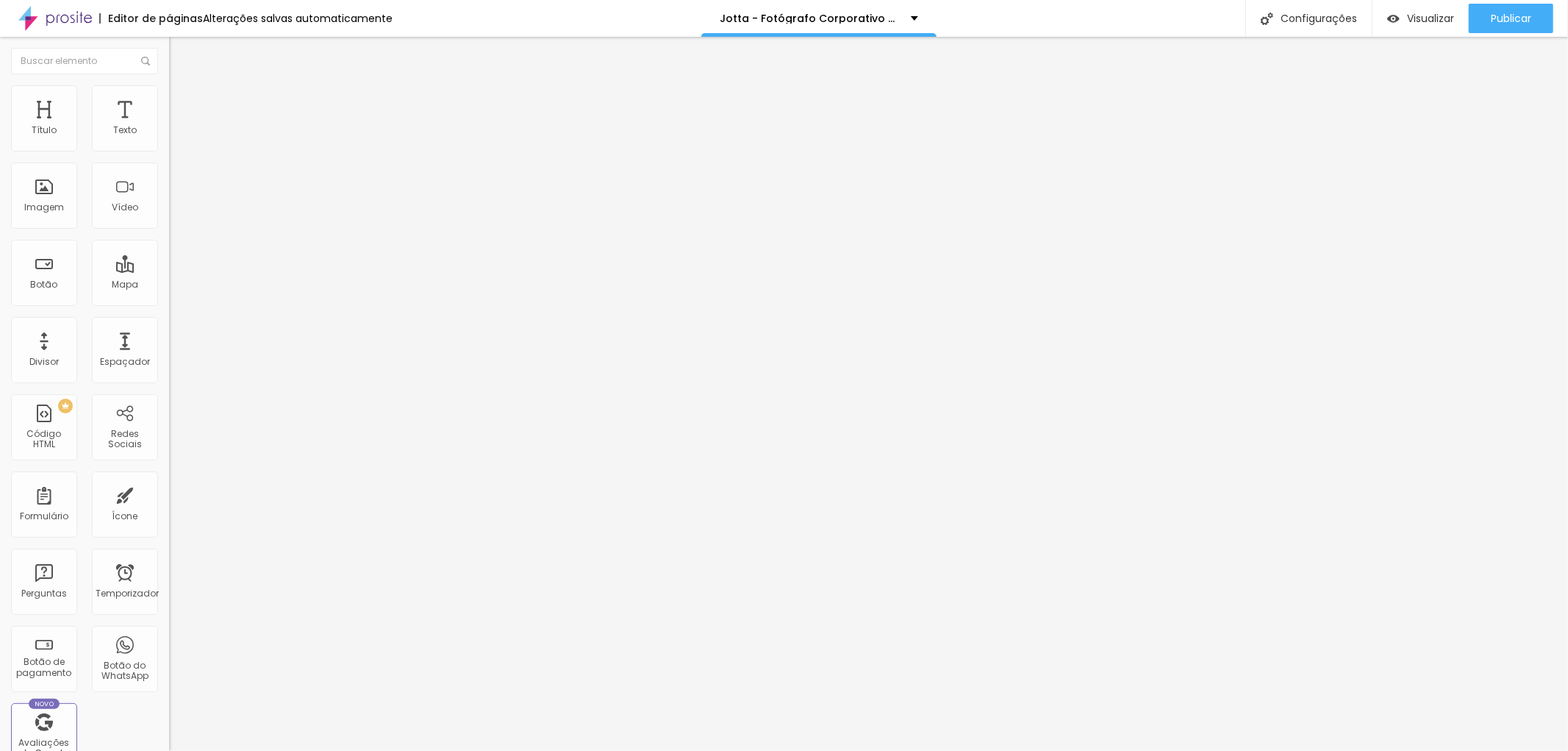
type input "146"
type input "134"
type input "110"
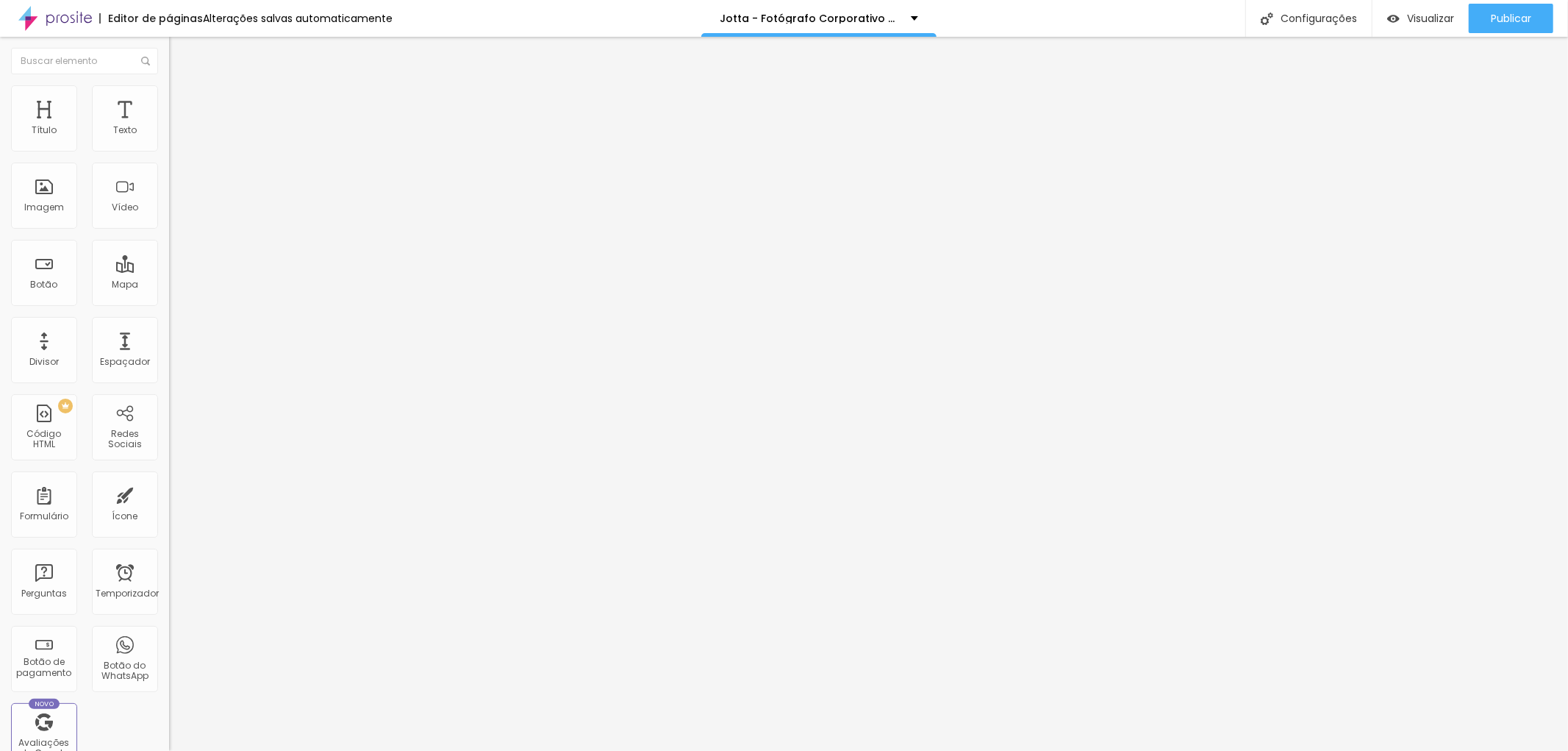
type input "110"
type input "128"
type input "134"
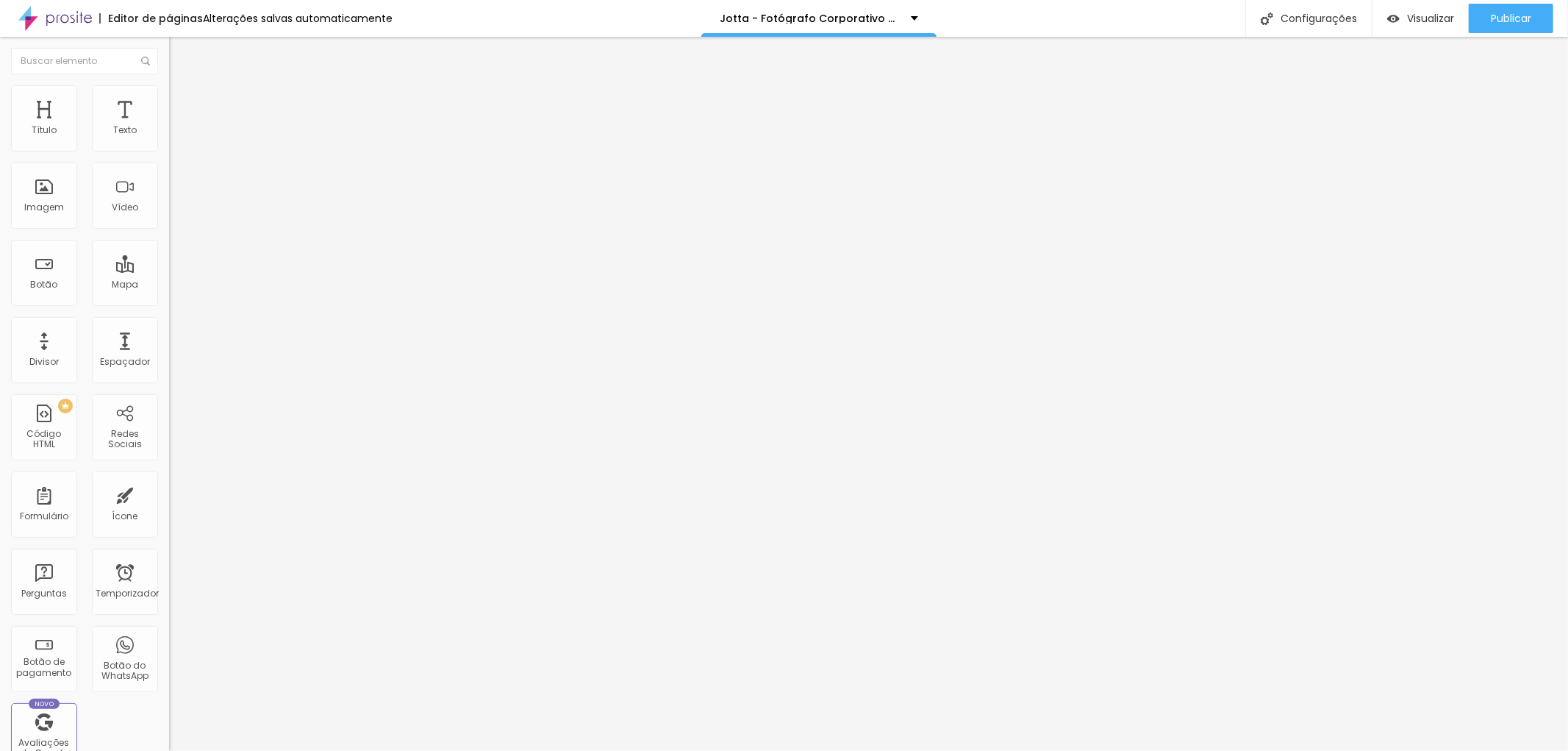
type input "175"
type input "163"
type input "157"
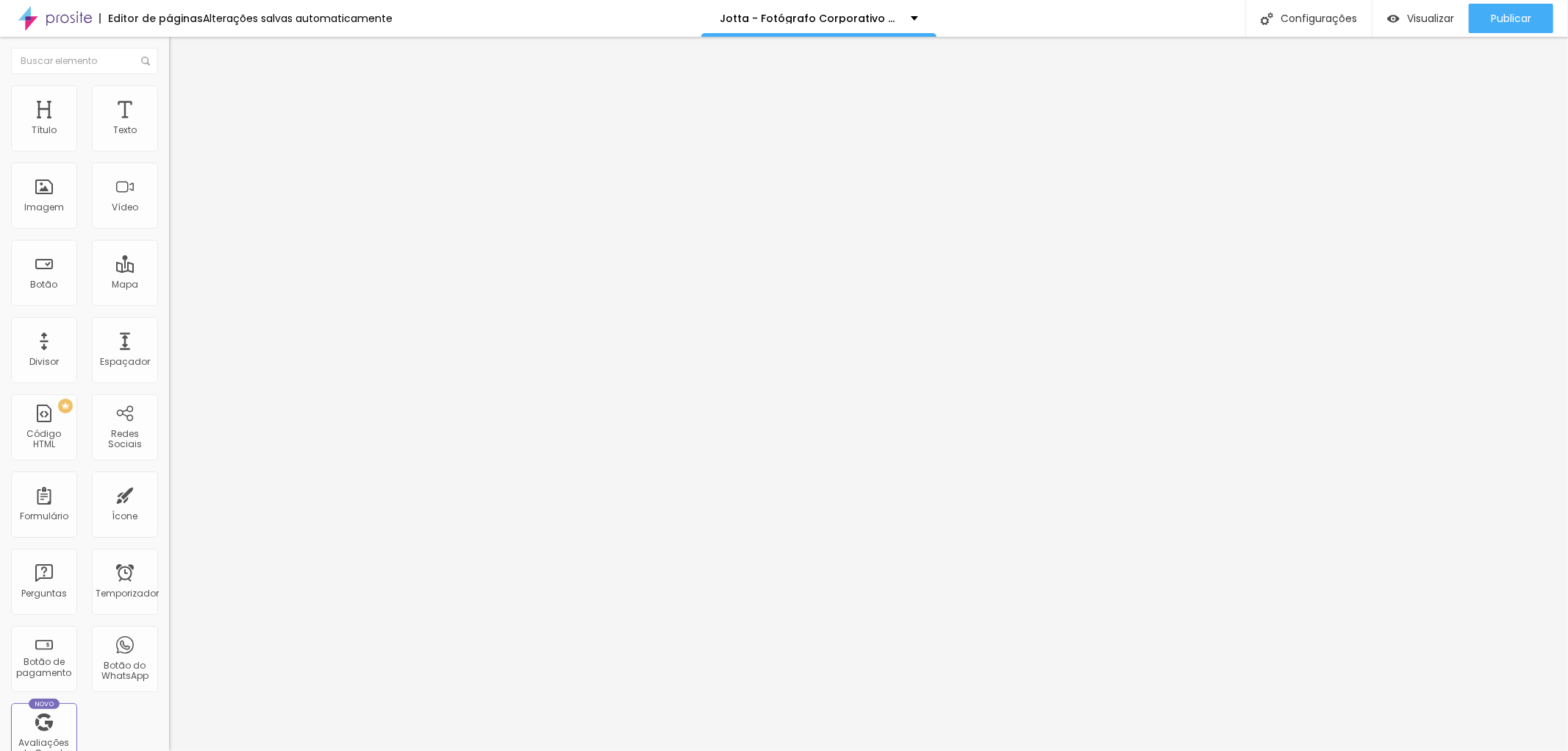
type input "157"
type input "116"
type input "110"
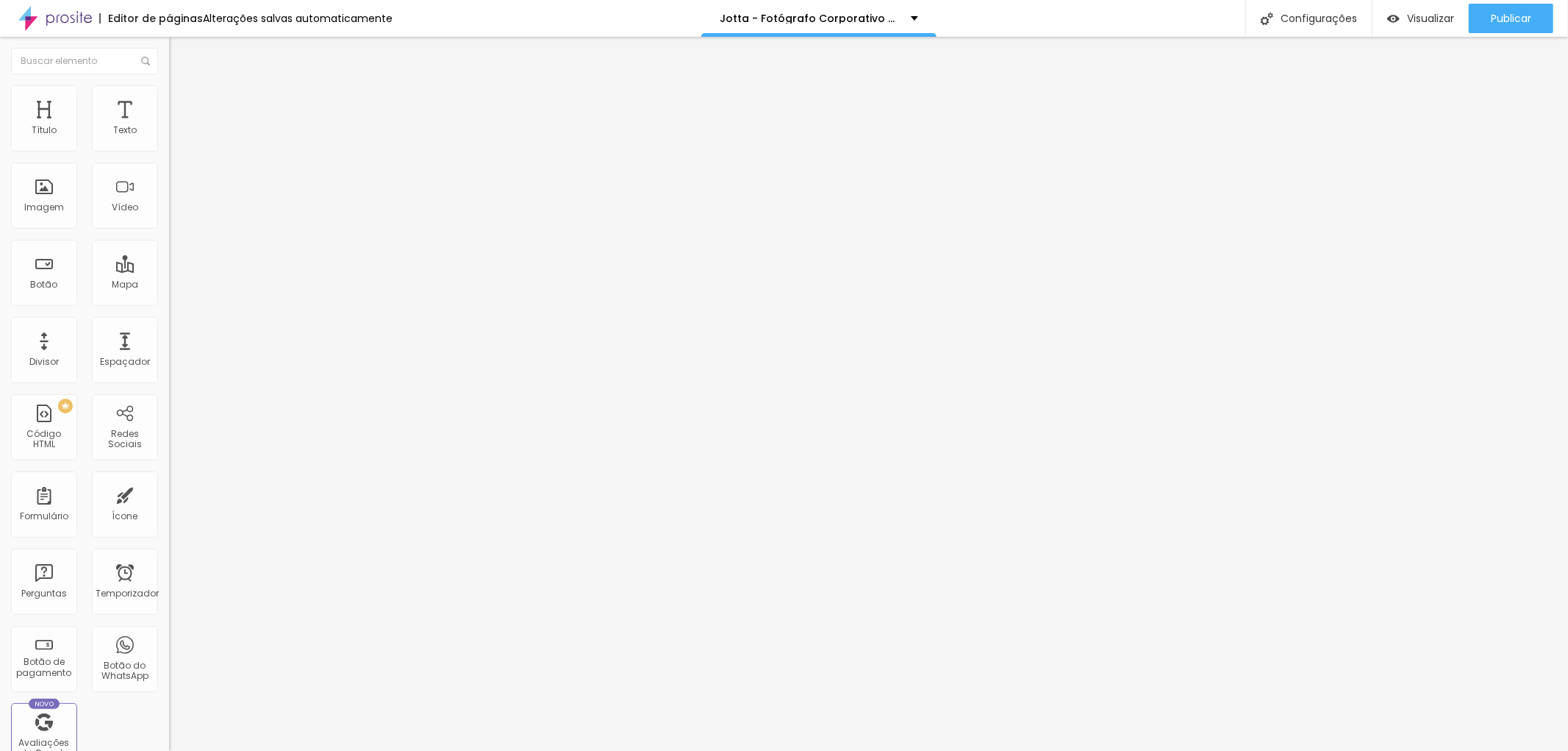
type input "105"
type input "93"
type input "87"
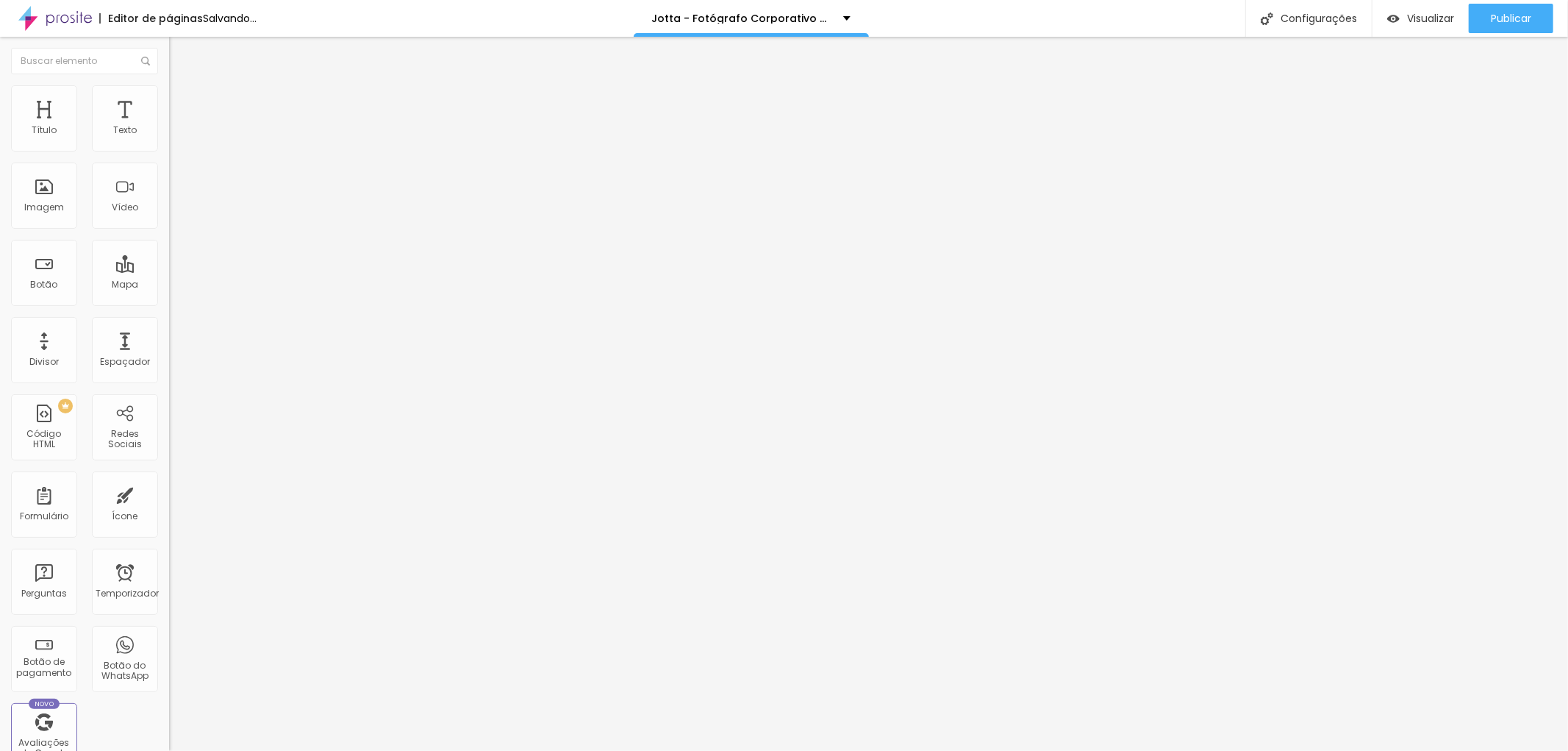
type input "87"
type input "75"
type input "64"
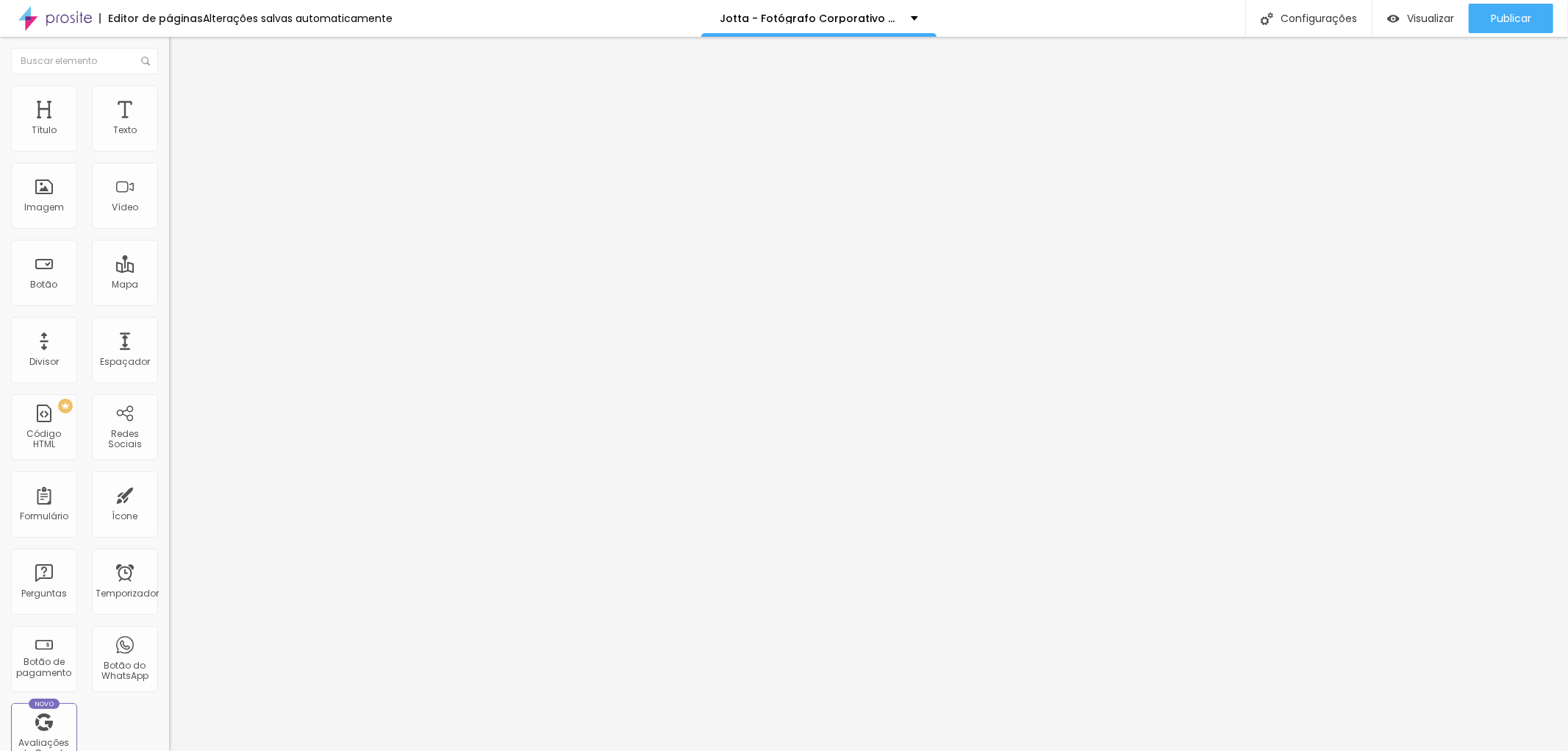
type input "58"
type input "0"
drag, startPoint x: 41, startPoint y: 173, endPoint x: 20, endPoint y: 85, distance: 90.5
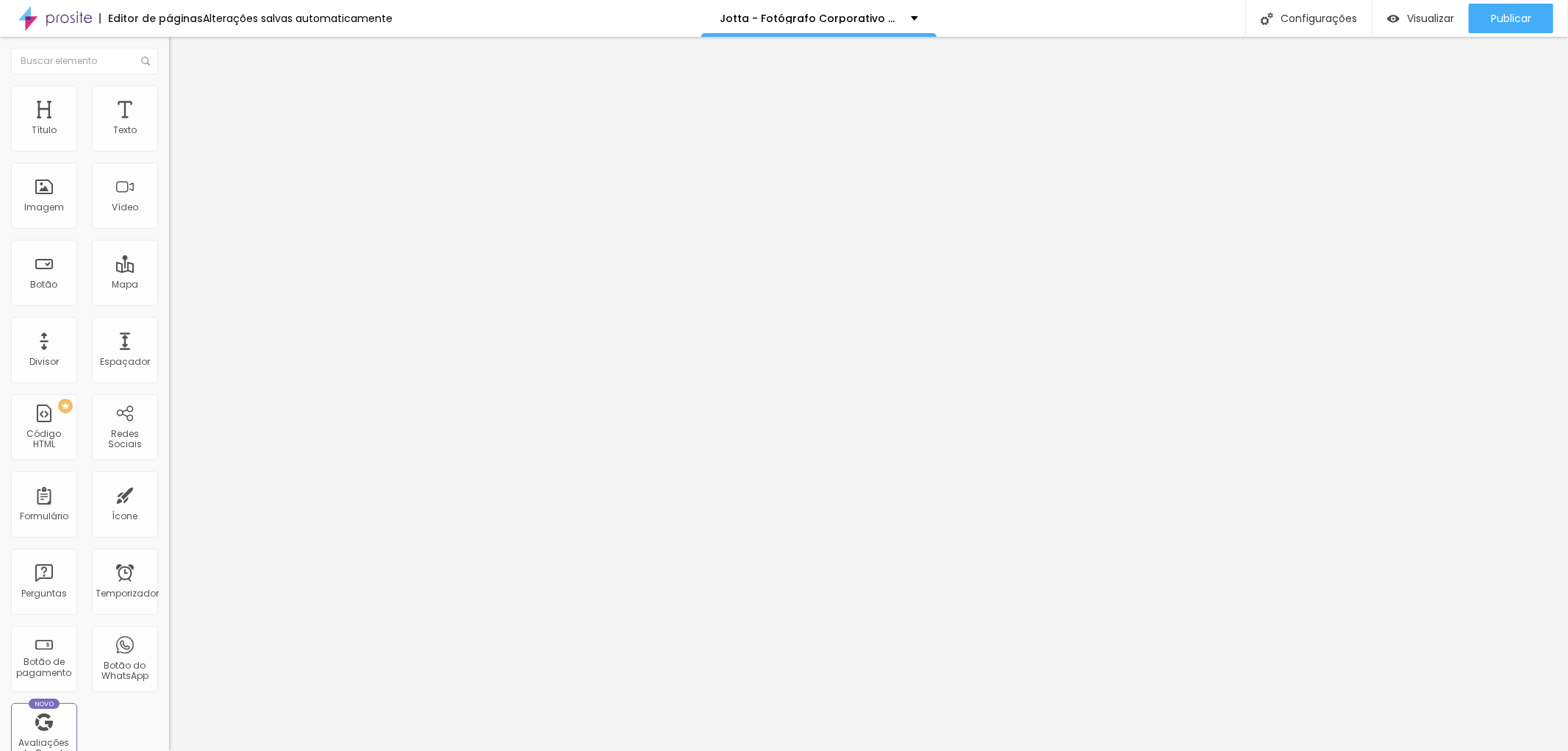
click at [169, 493] on input "range" at bounding box center [216, 499] width 95 height 12
drag, startPoint x: 33, startPoint y: 178, endPoint x: 50, endPoint y: 175, distance: 17.3
click at [169, 493] on div at bounding box center [254, 499] width 169 height 13
drag, startPoint x: 35, startPoint y: 168, endPoint x: 53, endPoint y: 172, distance: 18.4
click at [169, 493] on div at bounding box center [254, 499] width 169 height 13
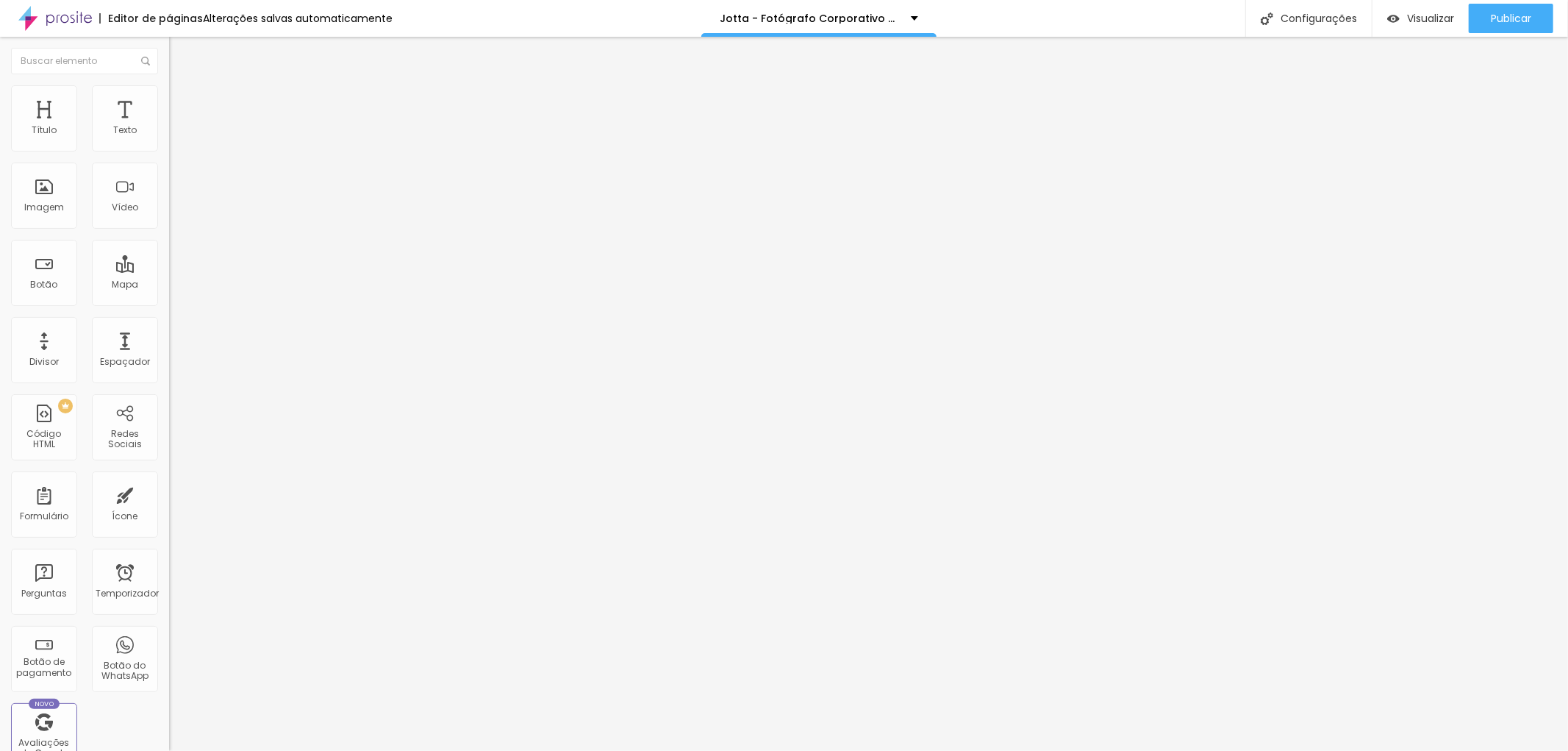
type input "5"
type input "46"
type input "52"
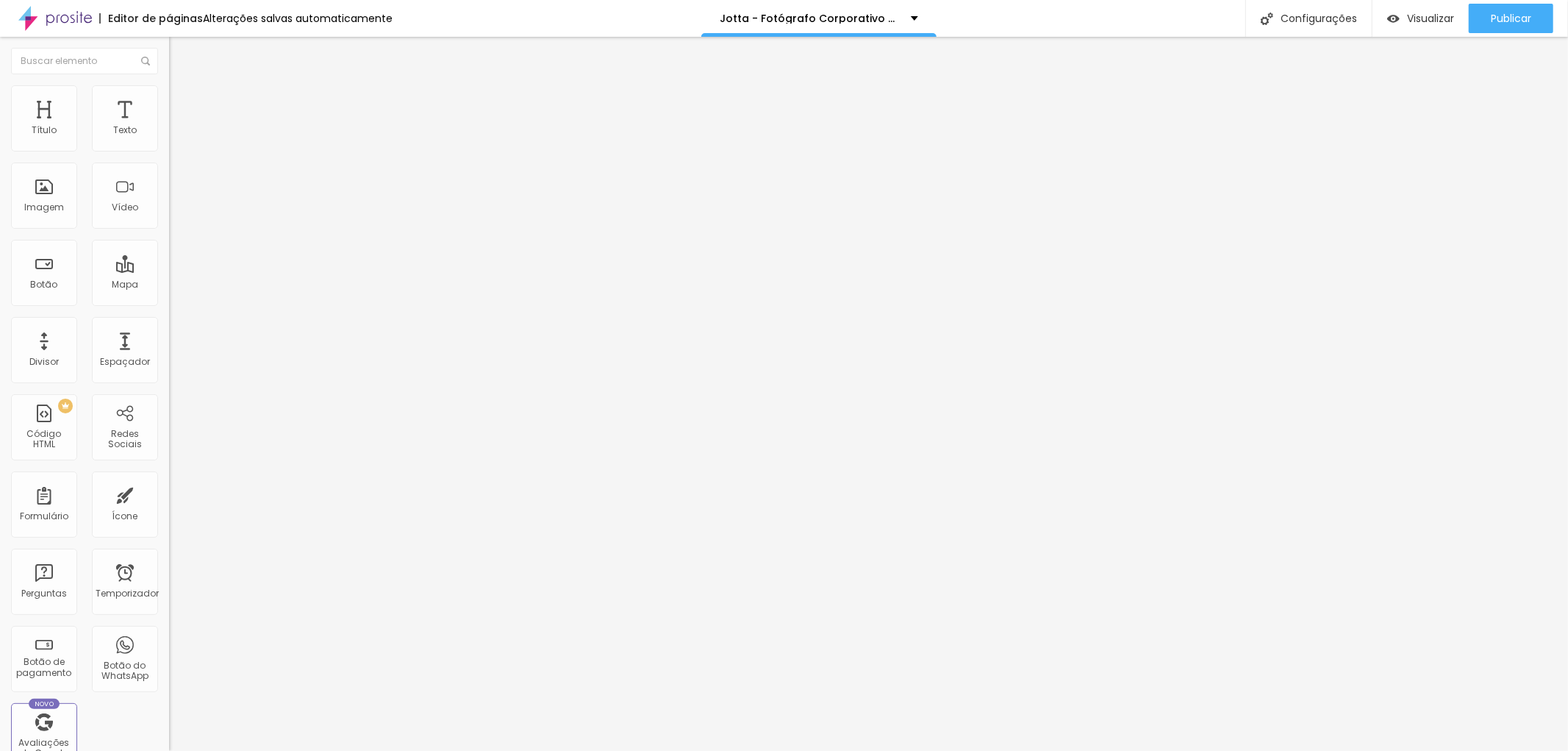
type input "52"
type input "58"
type input "81"
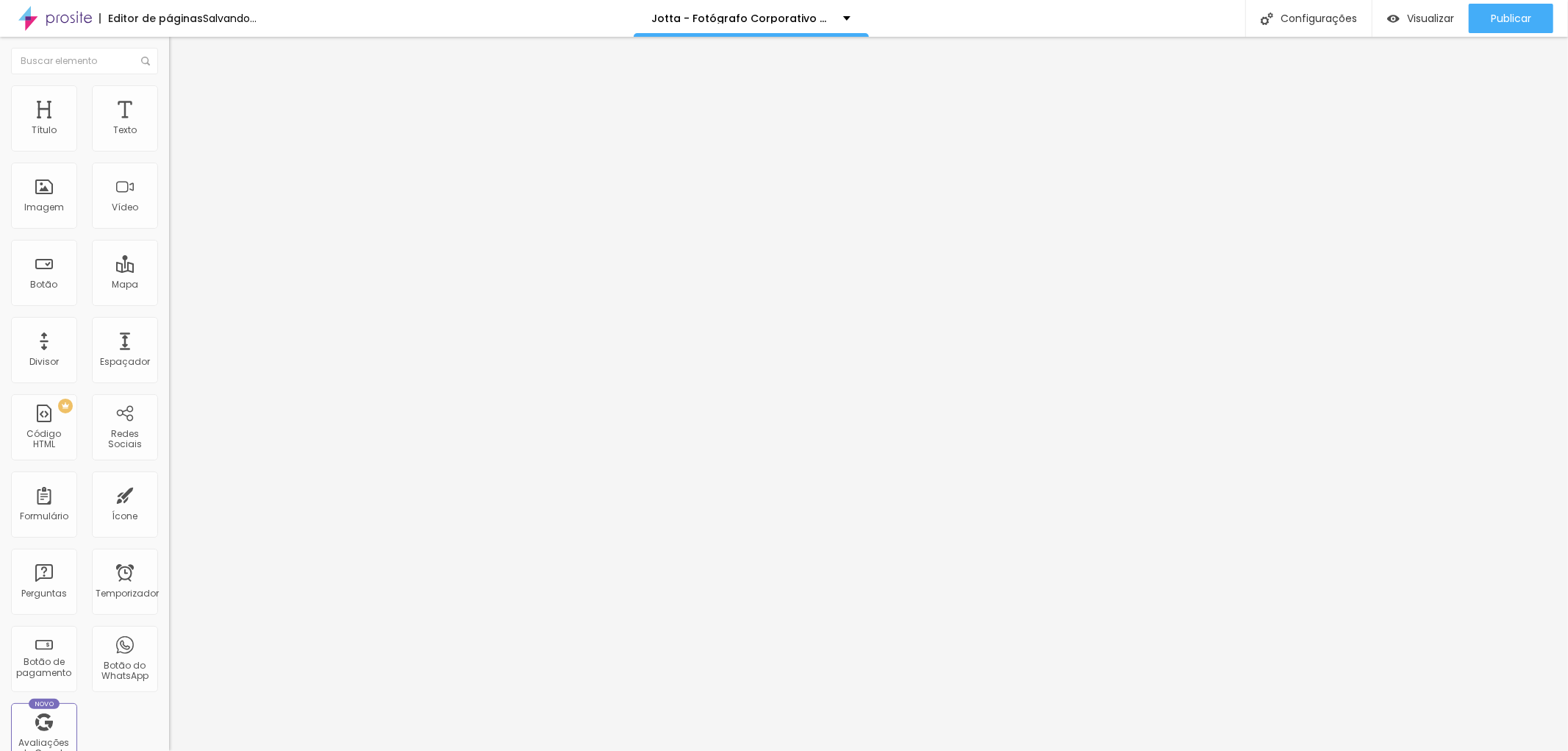
type input "87"
type input "93"
type input "128"
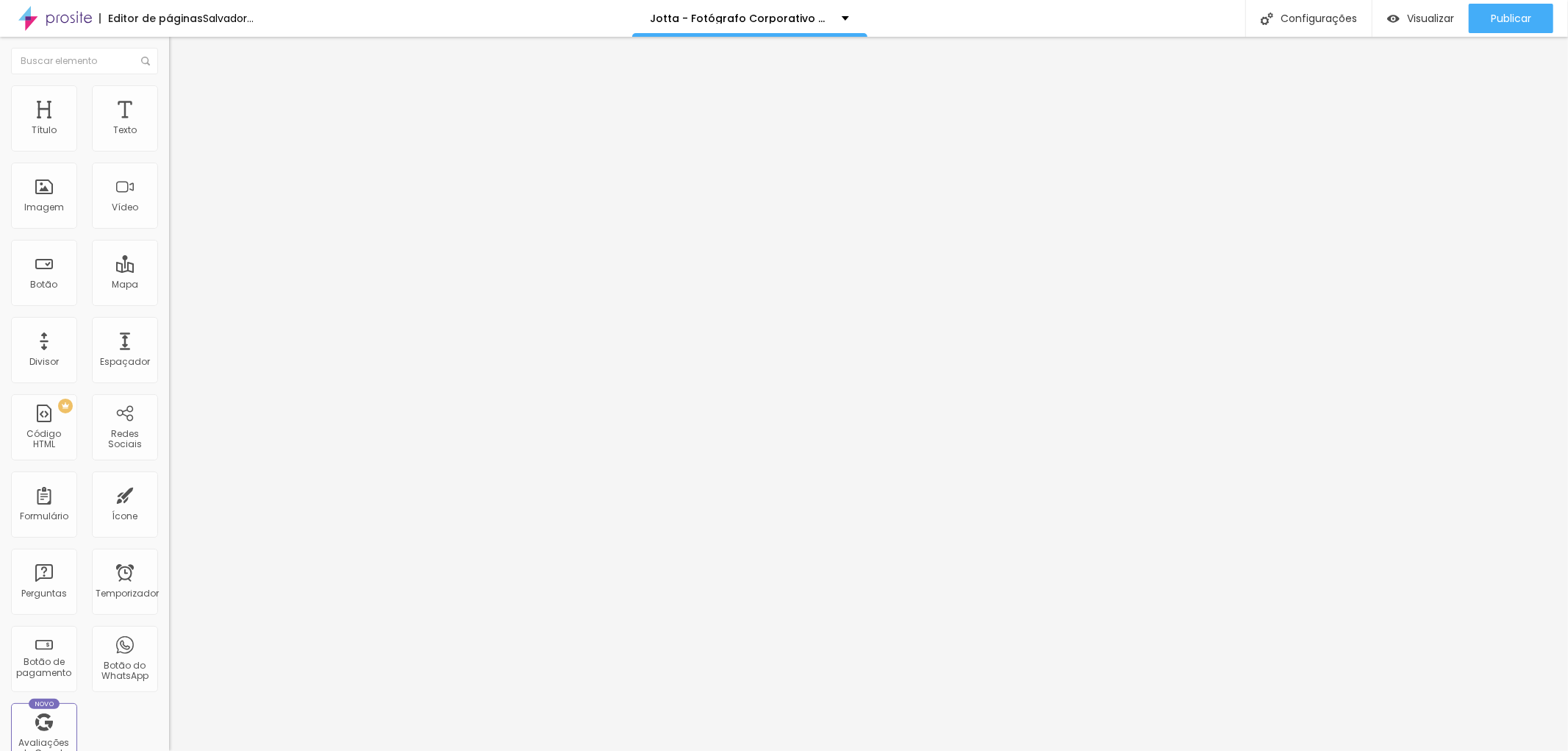
type input "128"
type input "52"
type input "46"
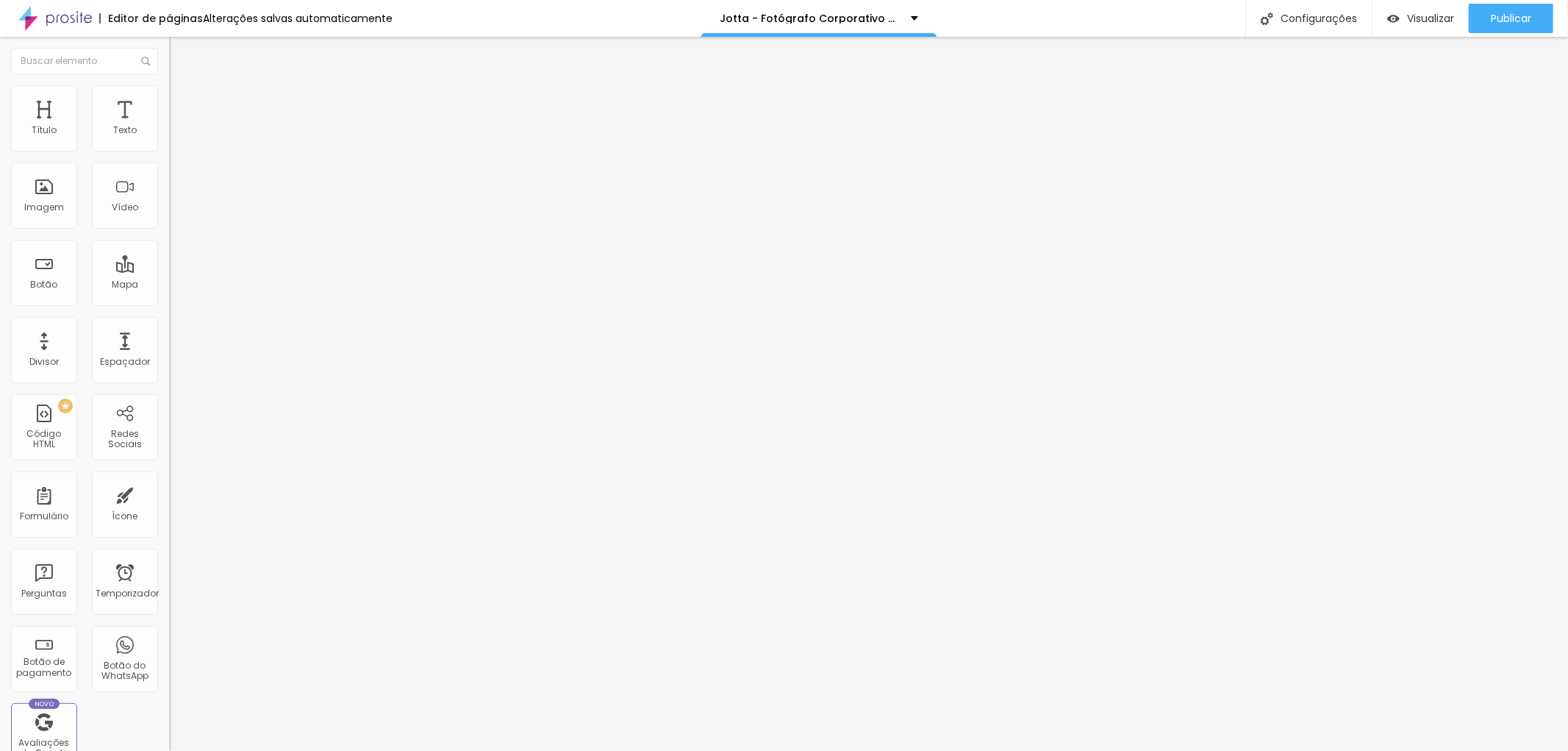
type input "40"
type input "34"
type input "40"
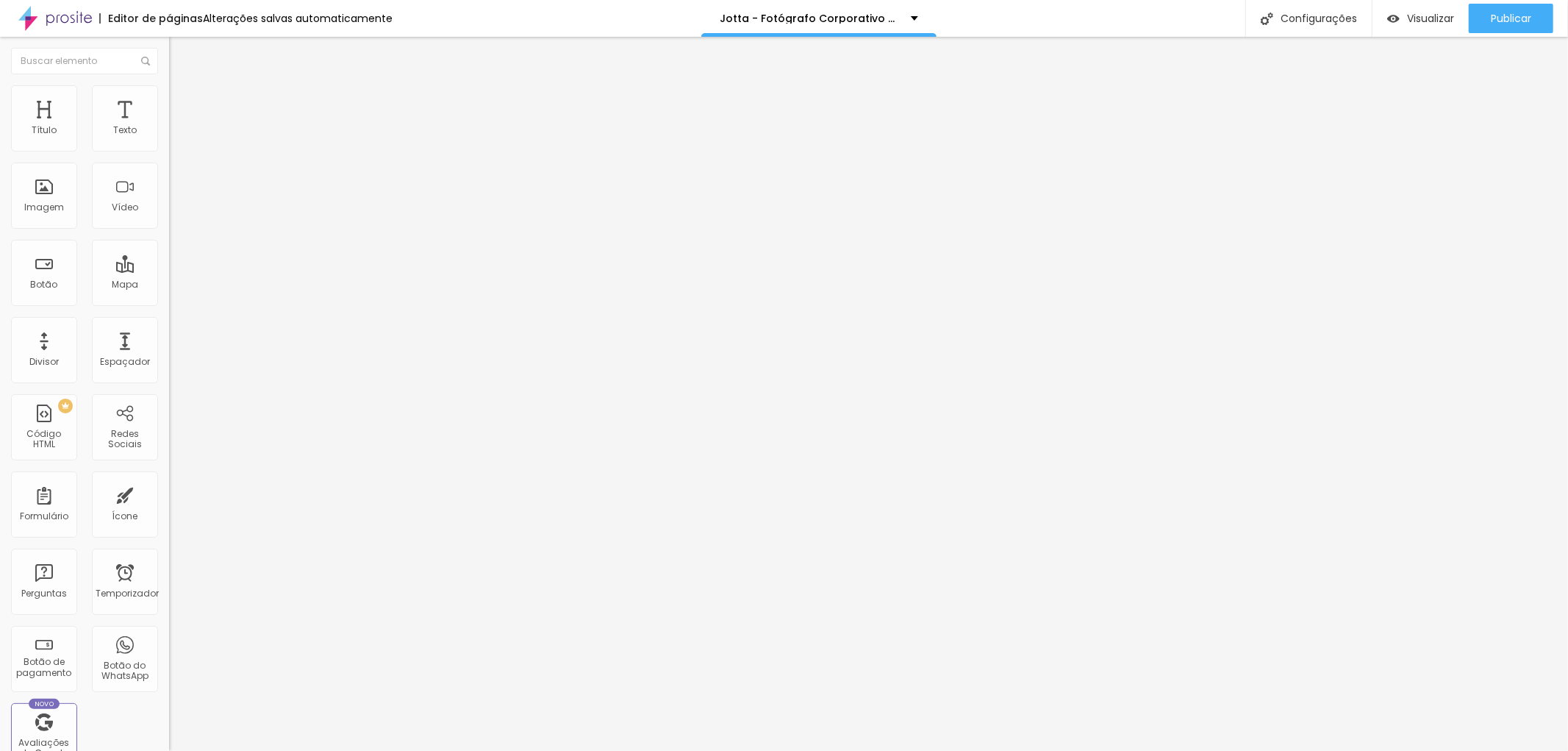
type input "40"
type input "52"
type input "99"
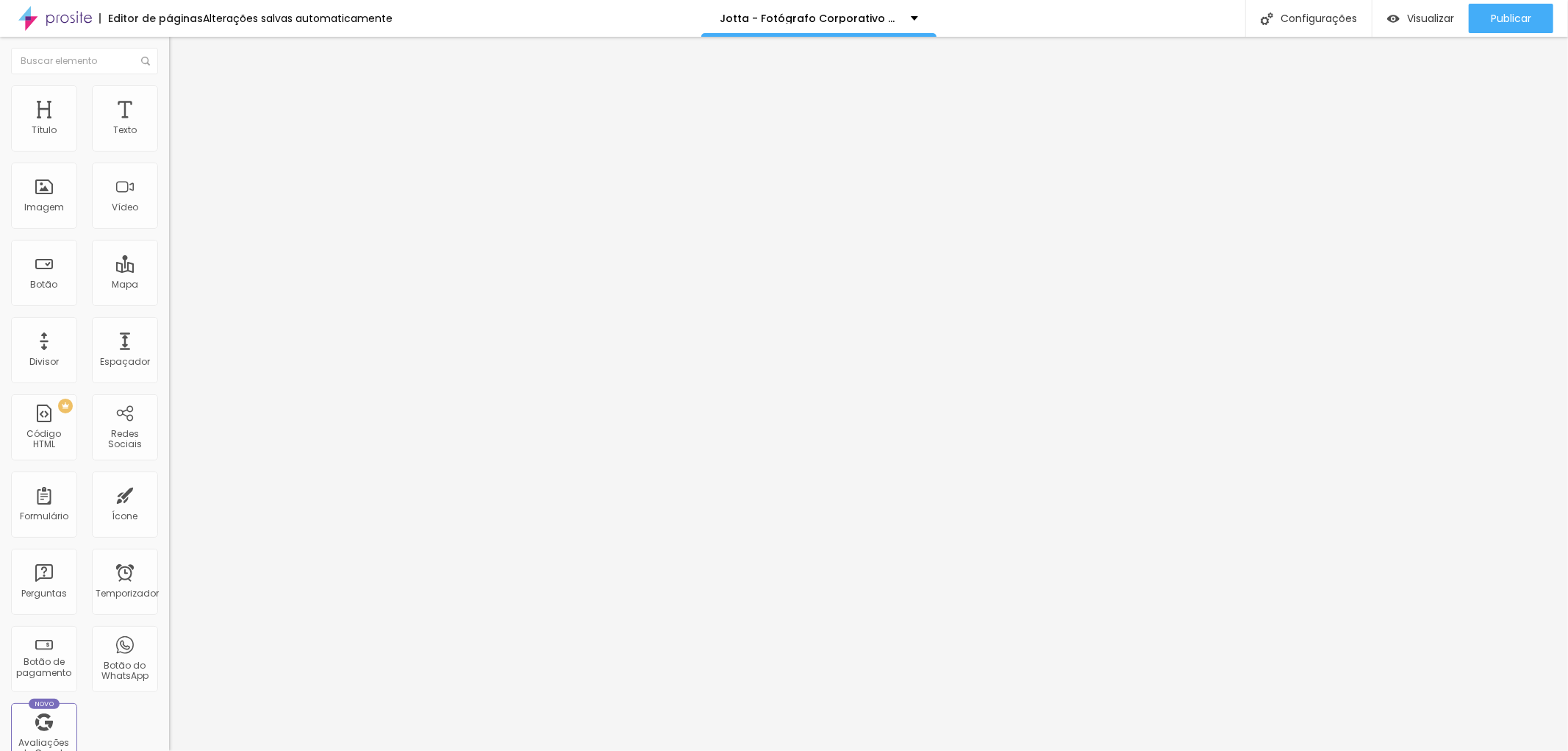
drag, startPoint x: 29, startPoint y: 173, endPoint x: 46, endPoint y: 179, distance: 18.0
type input "99"
click at [169, 493] on input "range" at bounding box center [216, 499] width 95 height 12
click at [169, 633] on div at bounding box center [254, 633] width 169 height 0
click at [169, 97] on li "Avançado" at bounding box center [254, 92] width 169 height 15
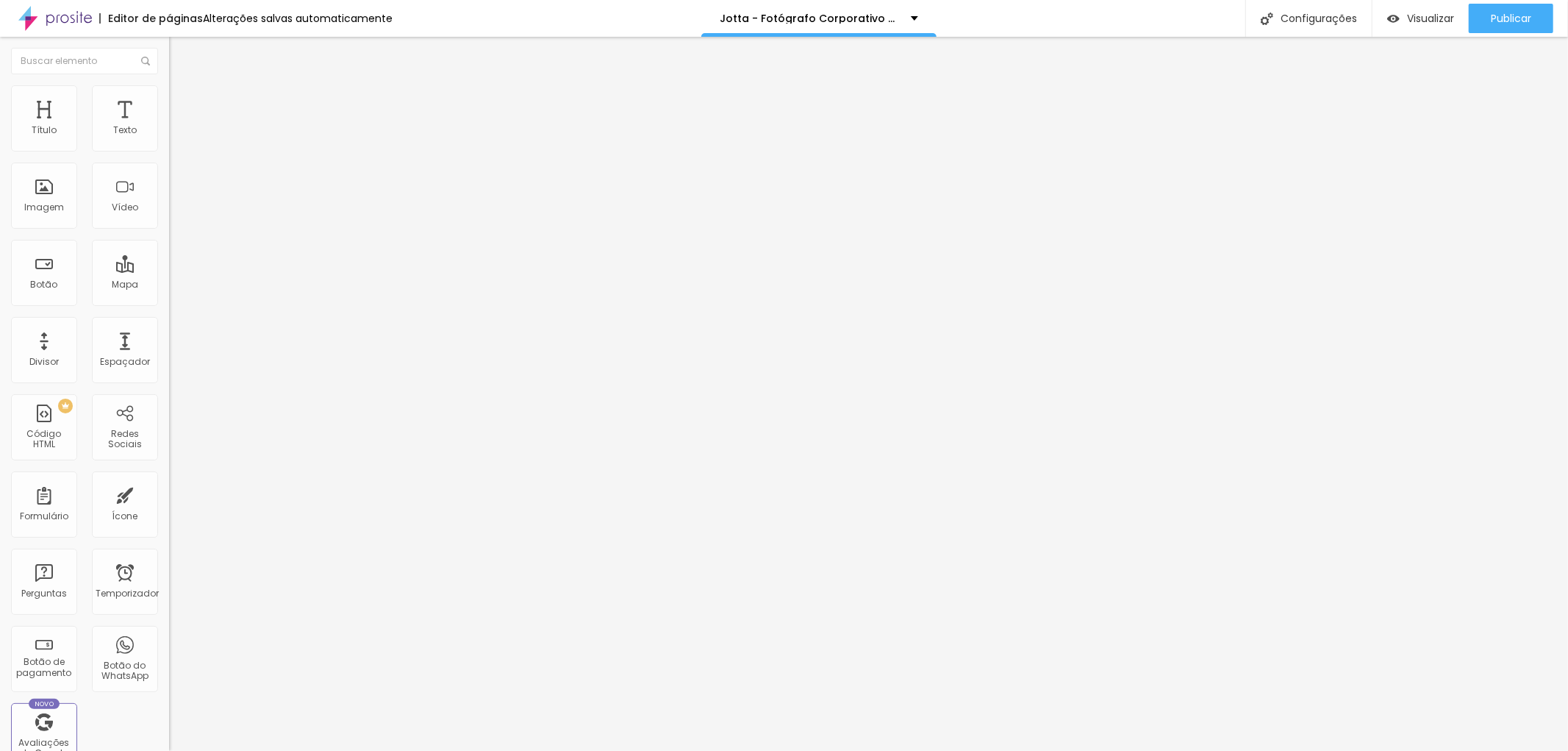
click at [169, 85] on li "Estilo" at bounding box center [254, 78] width 169 height 15
click at [169, 303] on input "https://" at bounding box center [257, 295] width 176 height 15
paste input "[URL][DOMAIN_NAME]"
type input "https://[URL][DOMAIN_NAME]"
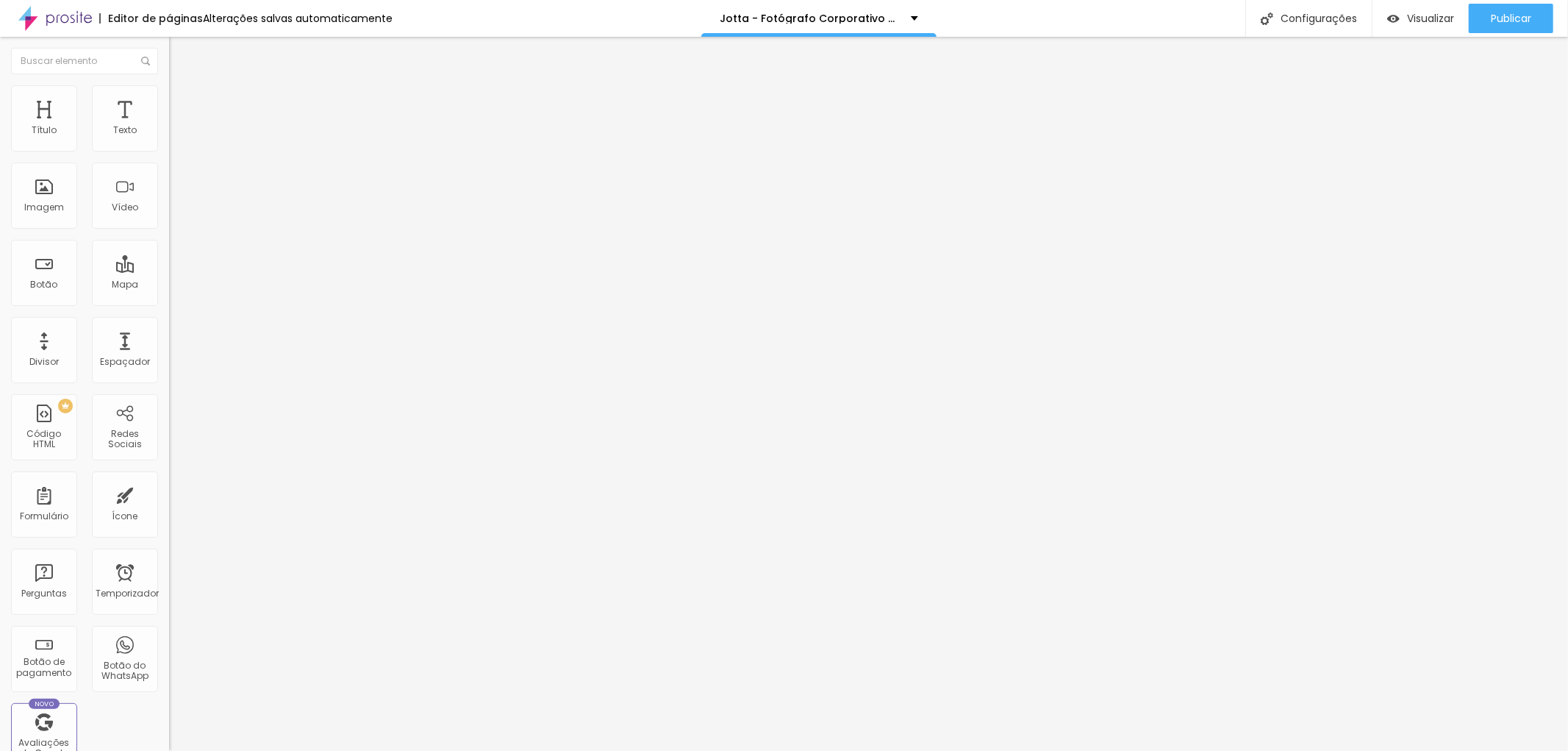
scroll to position [0, 0]
click at [169, 262] on div "Link" at bounding box center [254, 270] width 169 height 18
click at [169, 419] on div "Editar nulo Conteúdo Estilo Avançado Texto O melhor de Você em sua Imagem para …" at bounding box center [254, 394] width 169 height 714
click at [1508, 13] on font "Publicar" at bounding box center [1511, 18] width 41 height 15
